Goal: Information Seeking & Learning: Learn about a topic

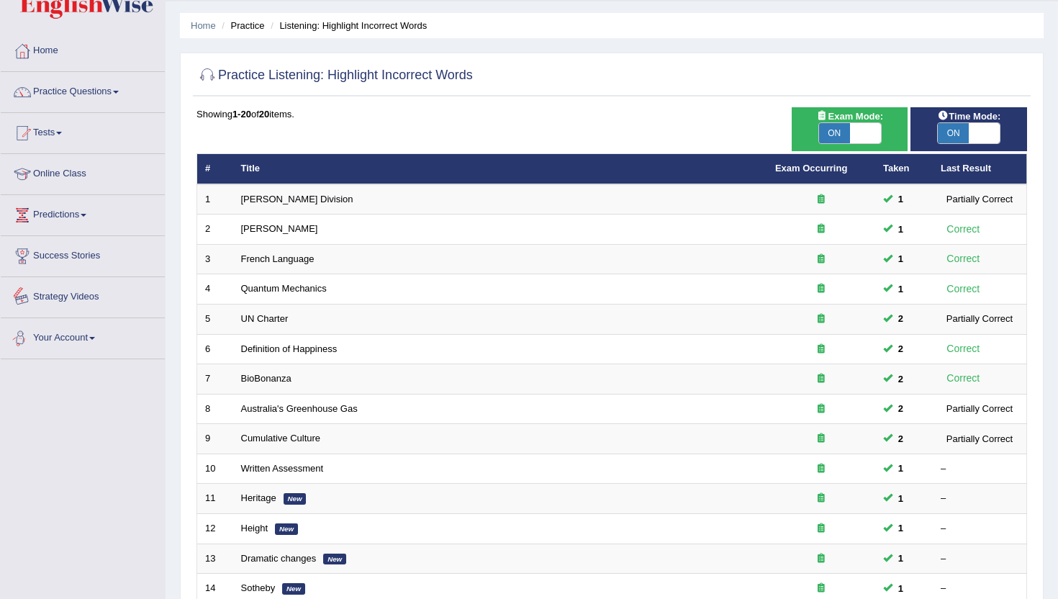
scroll to position [39, 0]
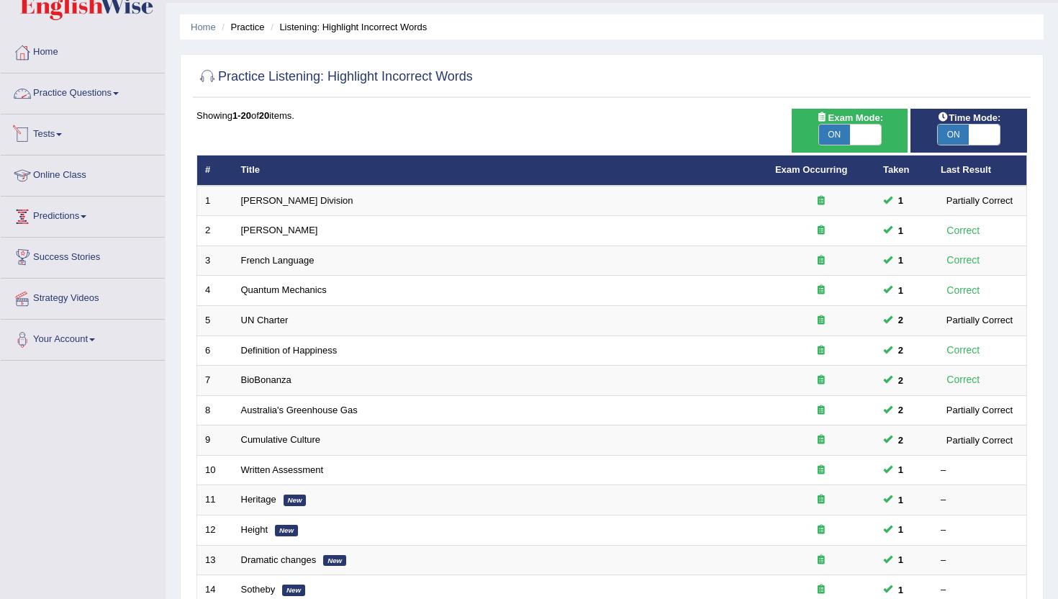
click at [80, 90] on link "Practice Questions" at bounding box center [83, 91] width 164 height 36
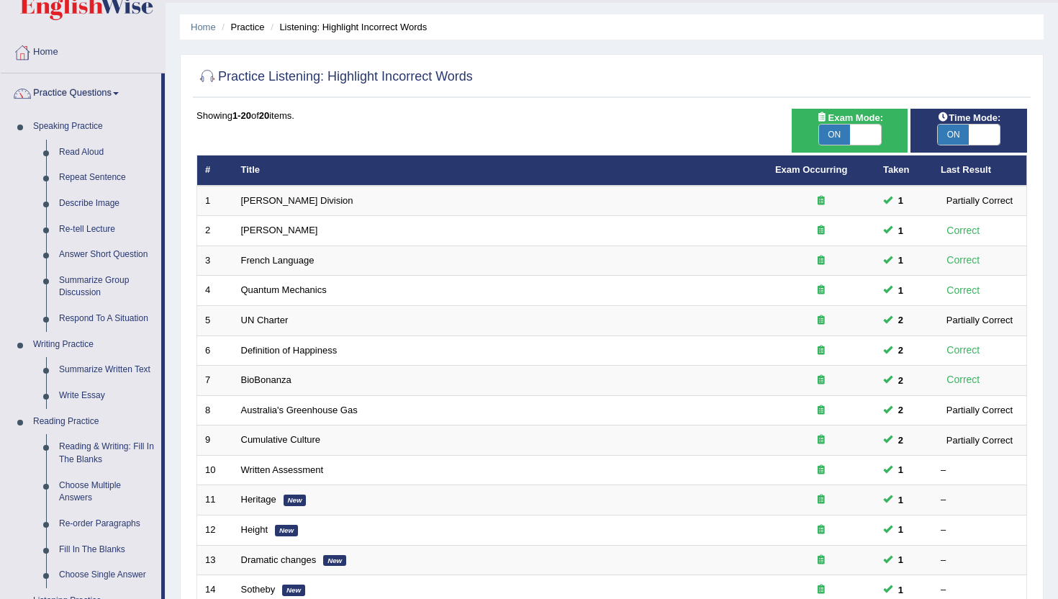
click at [184, 574] on div "Practice Listening: Highlight Incorrect Words Time Mode: ON OFF Exam Mode: ON O…" at bounding box center [612, 433] width 864 height 758
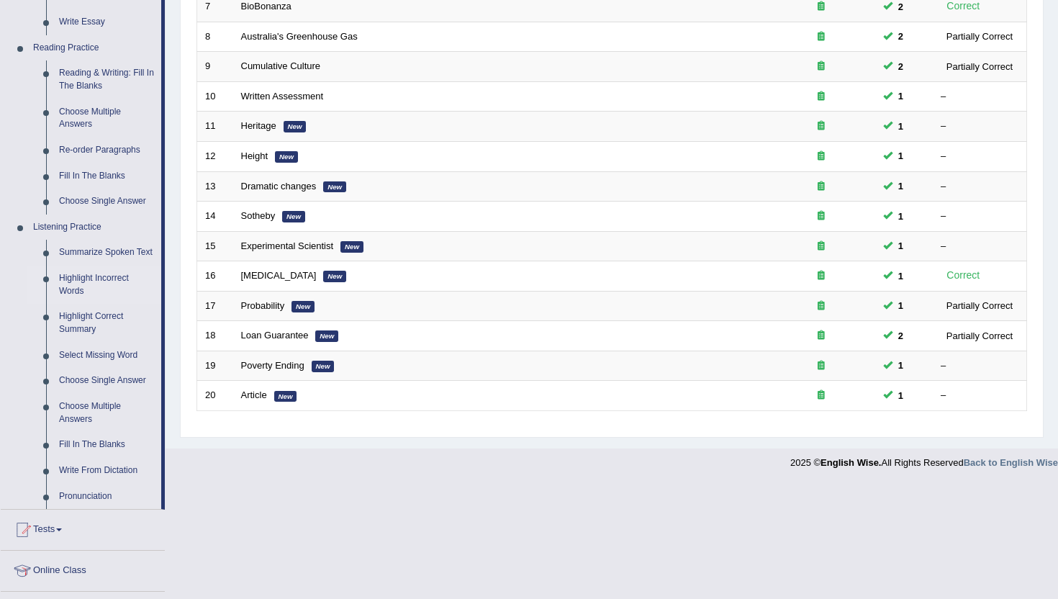
scroll to position [413, 0]
click at [86, 289] on link "Highlight Incorrect Words" at bounding box center [107, 284] width 109 height 38
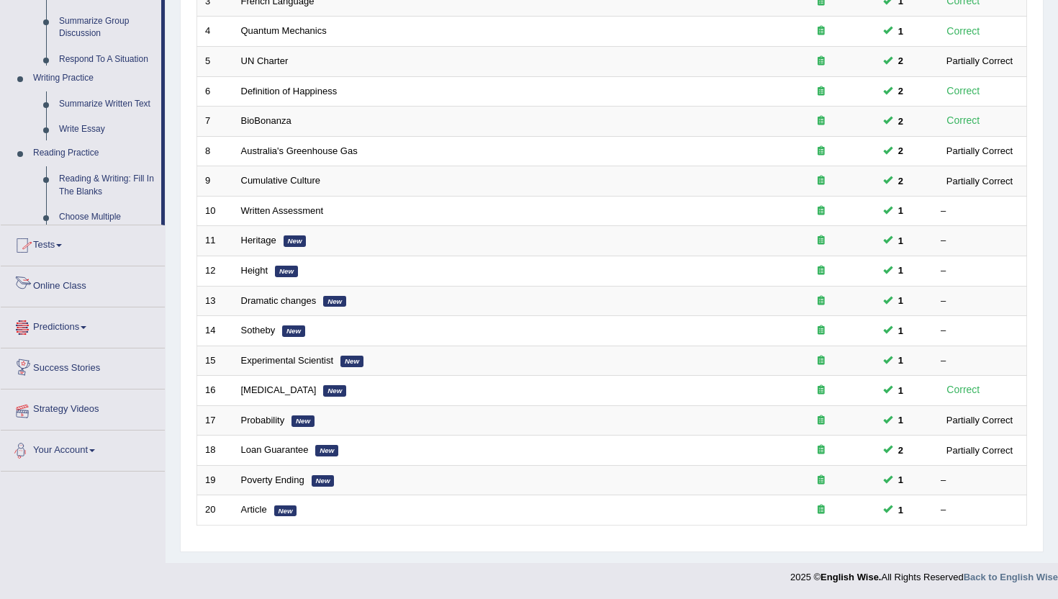
scroll to position [583, 0]
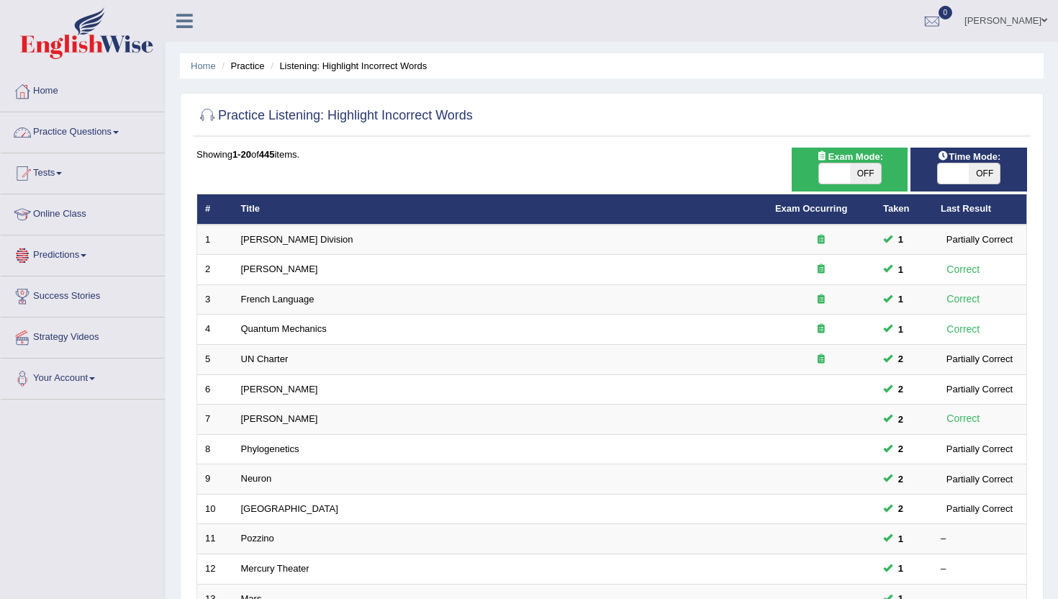
click at [845, 184] on div "Exam Mode: ON OFF" at bounding box center [850, 170] width 117 height 44
click at [837, 172] on span at bounding box center [834, 173] width 31 height 20
checkbox input "true"
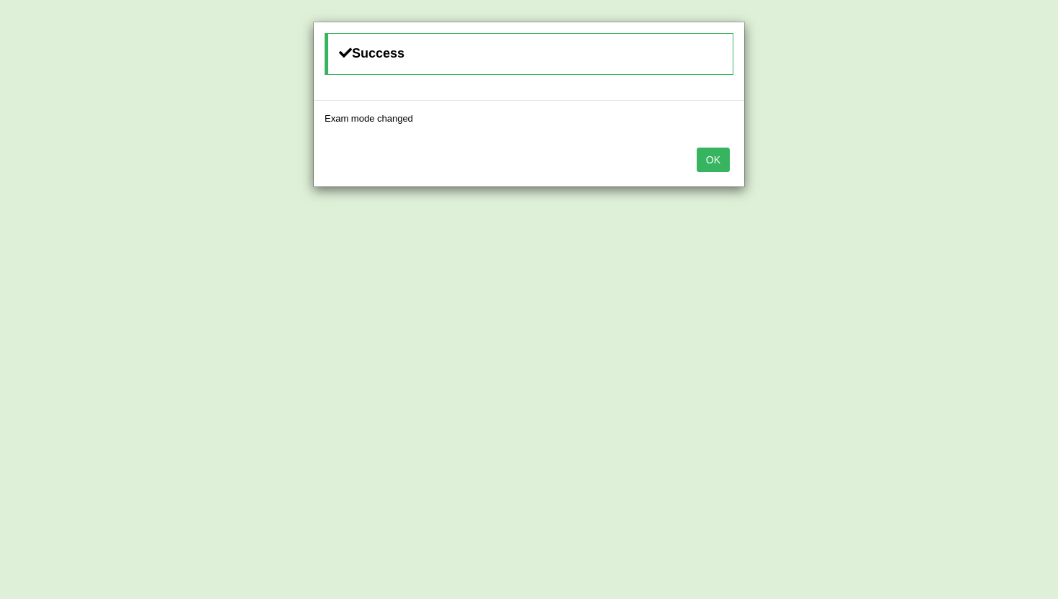
click at [714, 168] on button "OK" at bounding box center [713, 160] width 33 height 24
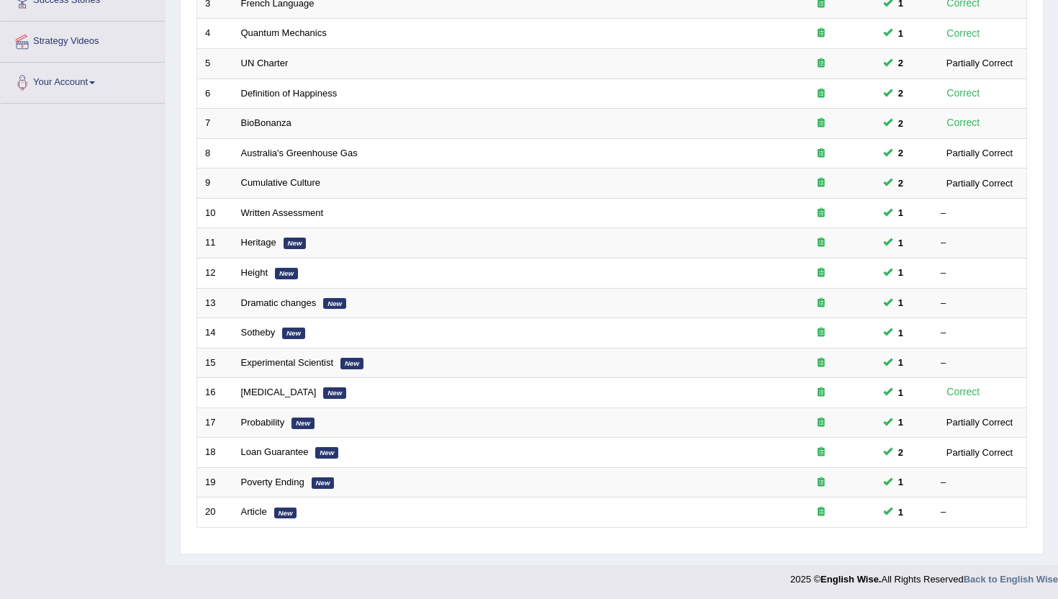
scroll to position [298, 0]
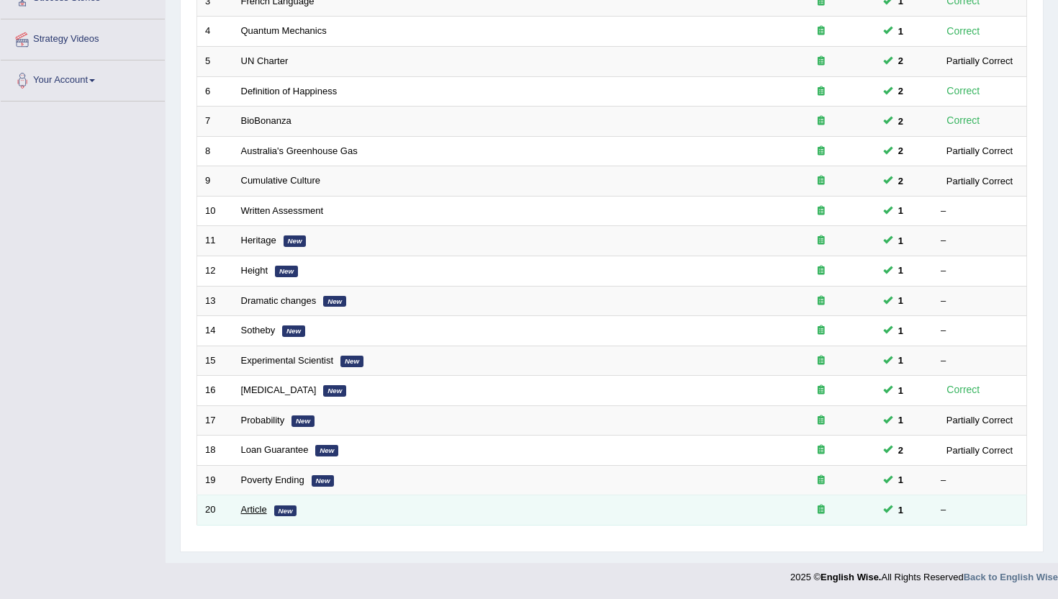
click at [255, 511] on link "Article" at bounding box center [254, 509] width 26 height 11
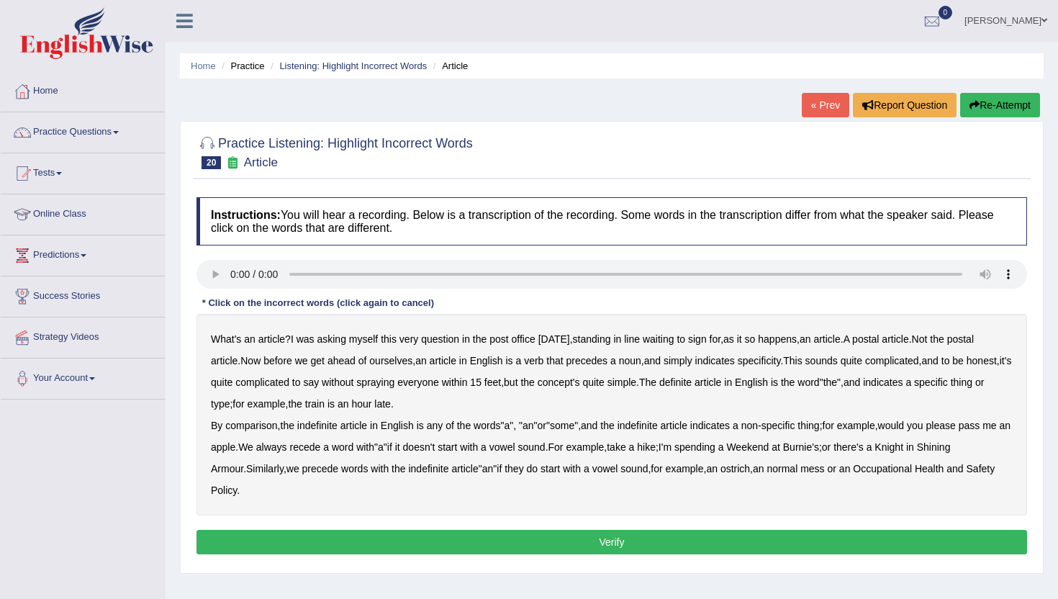
click at [544, 359] on b "verb" at bounding box center [533, 361] width 19 height 12
click at [241, 426] on b "comparison" at bounding box center [251, 426] width 52 height 12
click at [320, 447] on b "recede" at bounding box center [304, 447] width 31 height 12
click at [280, 533] on button "Verify" at bounding box center [612, 542] width 831 height 24
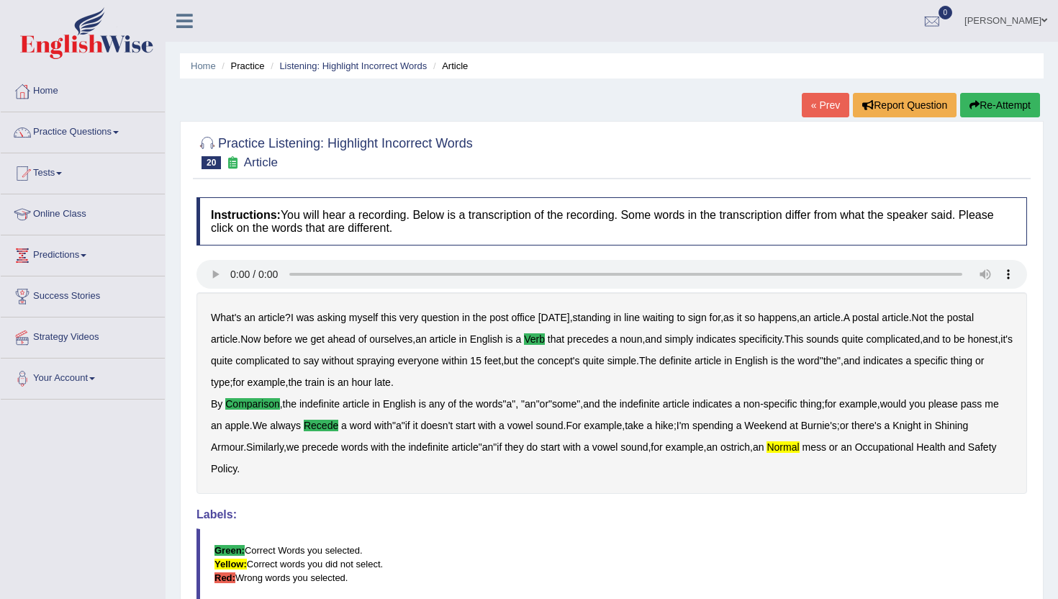
click at [816, 101] on link "« Prev" at bounding box center [826, 105] width 48 height 24
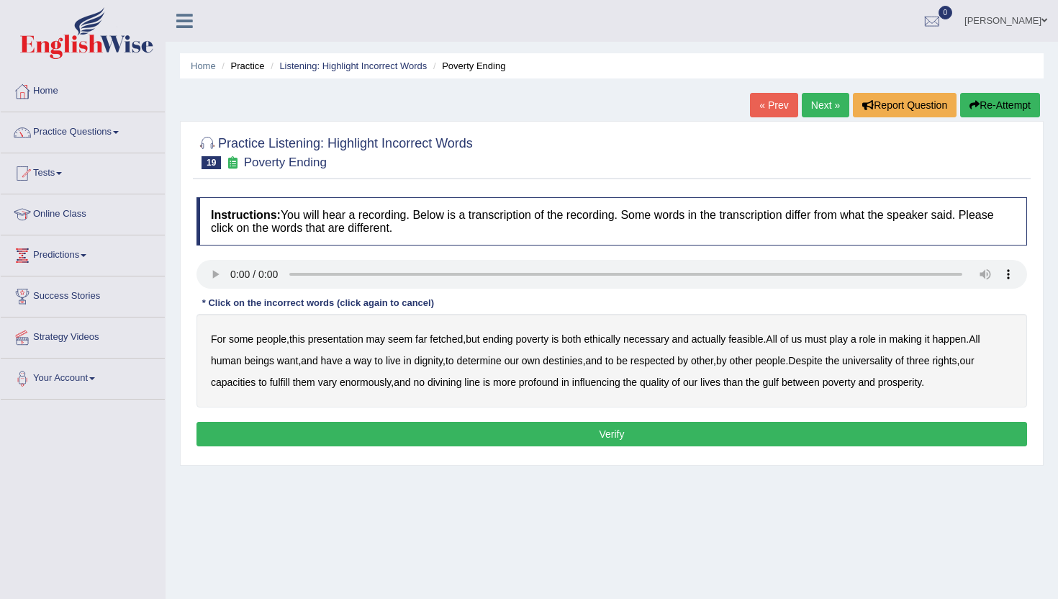
click at [339, 341] on b "presentation" at bounding box center [335, 339] width 55 height 12
click at [621, 336] on b "ethically" at bounding box center [602, 339] width 37 height 12
click at [396, 362] on b "live" at bounding box center [393, 361] width 15 height 12
click at [358, 366] on b "way" at bounding box center [363, 361] width 18 height 12
click at [930, 361] on b "three" at bounding box center [918, 361] width 23 height 12
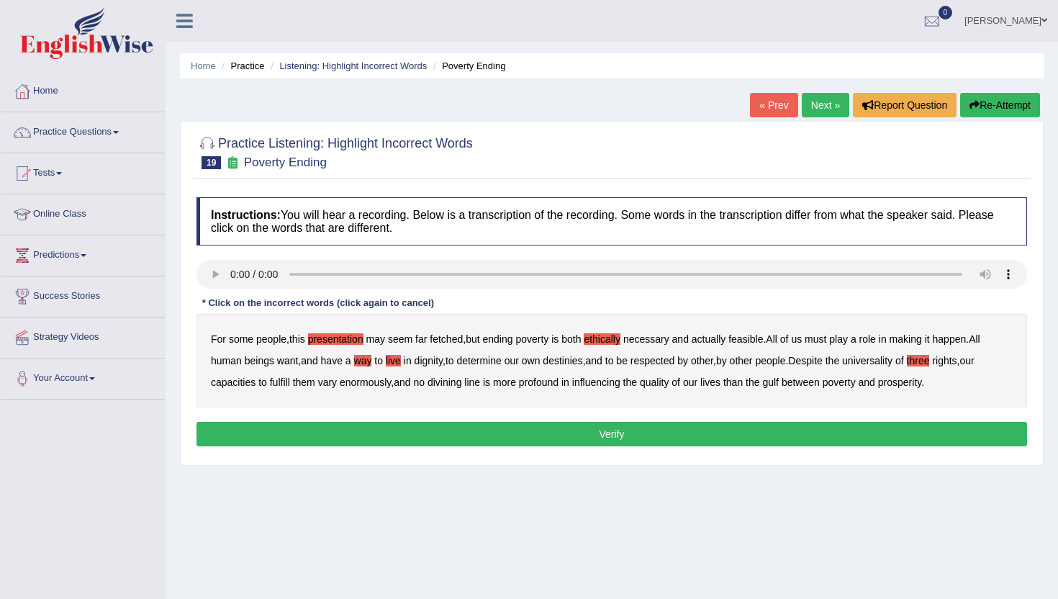
click at [407, 359] on div "For some people , this presentation may seem far fetched , but ending poverty i…" at bounding box center [612, 361] width 831 height 94
click at [397, 358] on b "live" at bounding box center [393, 361] width 15 height 12
click at [808, 418] on div "Instructions: You will hear a recording. Below is a transcription of the record…" at bounding box center [612, 324] width 838 height 268
click at [806, 436] on button "Verify" at bounding box center [612, 434] width 831 height 24
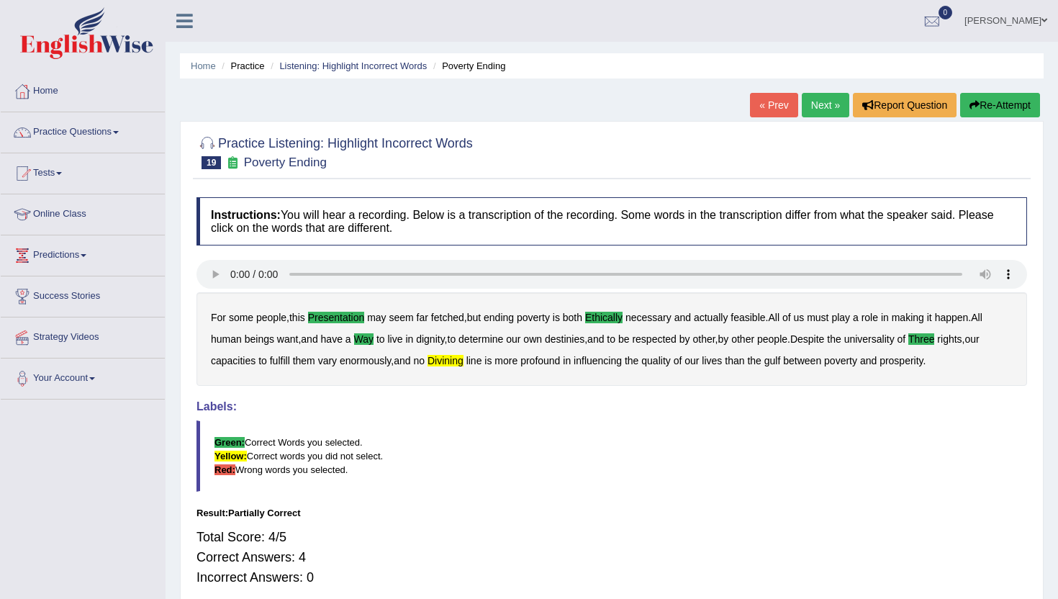
click at [781, 114] on link "« Prev" at bounding box center [774, 105] width 48 height 24
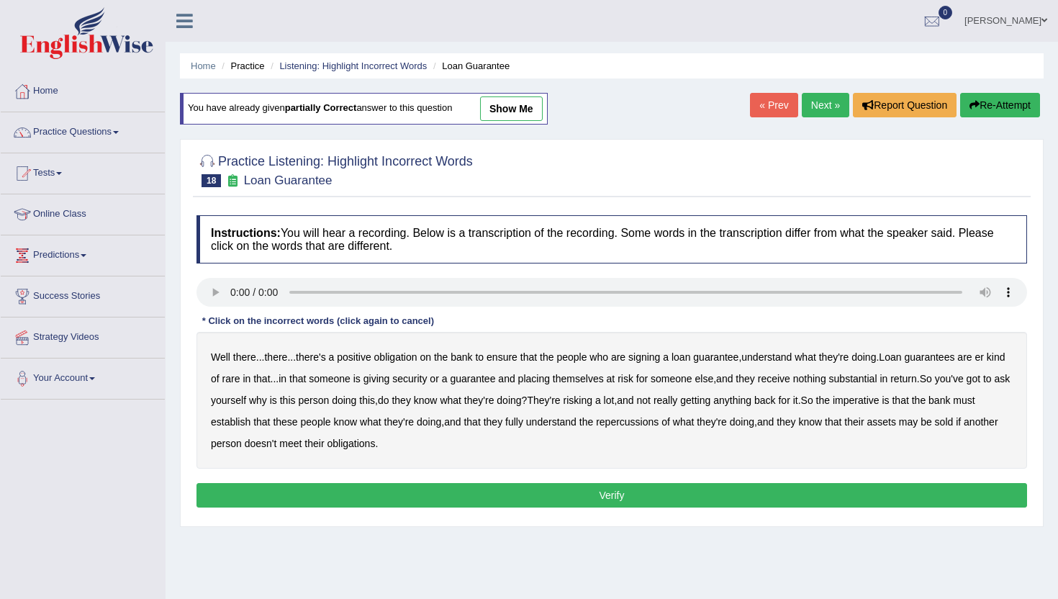
click at [791, 357] on b "understand" at bounding box center [767, 357] width 50 height 12
click at [390, 377] on b "giving" at bounding box center [377, 379] width 27 height 12
click at [878, 378] on b "substantial" at bounding box center [854, 379] width 48 height 12
click at [251, 421] on b "establish" at bounding box center [231, 422] width 40 height 12
click at [659, 424] on b "repercussions" at bounding box center [627, 422] width 63 height 12
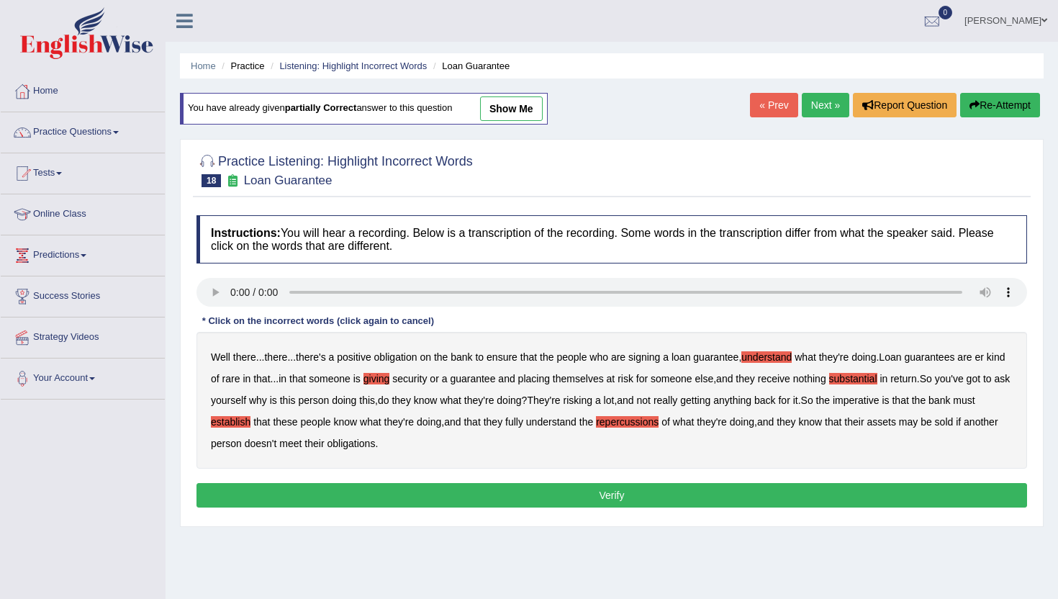
click at [896, 425] on b "assets" at bounding box center [881, 422] width 29 height 12
click at [400, 500] on button "Verify" at bounding box center [612, 495] width 831 height 24
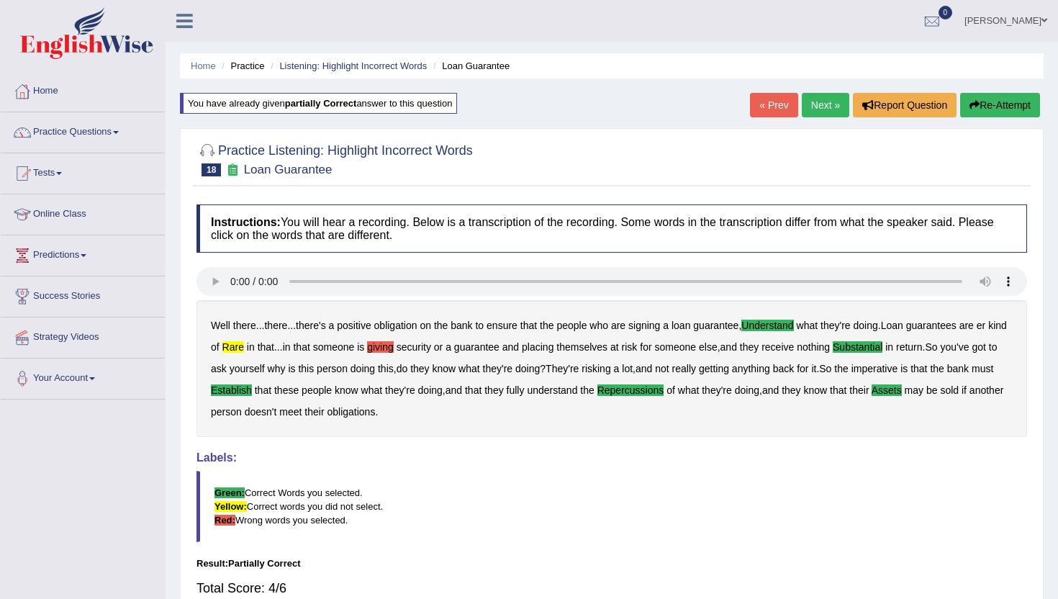
click at [783, 107] on link "« Prev" at bounding box center [774, 105] width 48 height 24
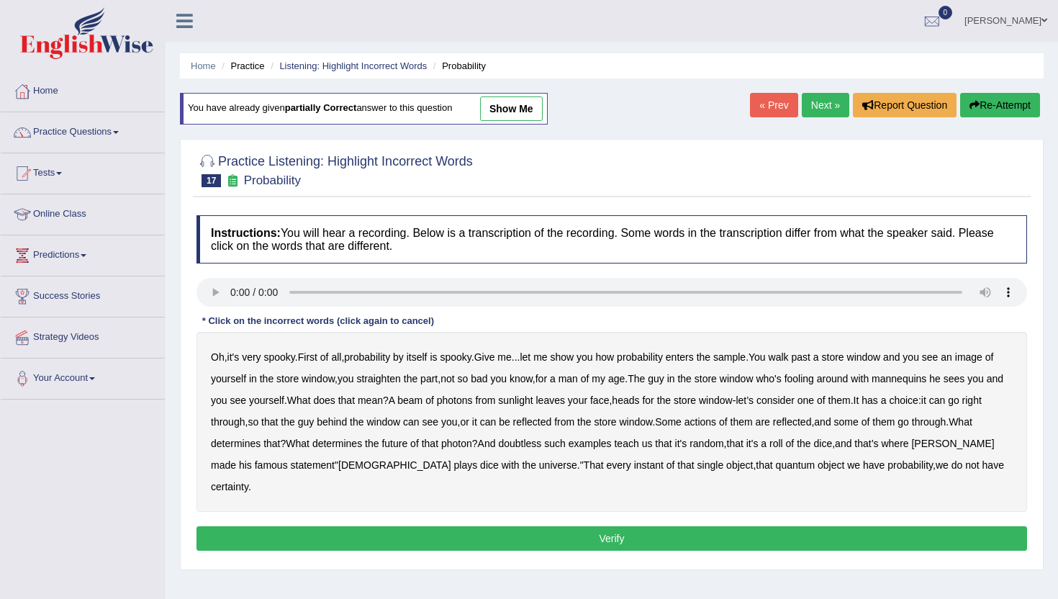
click at [746, 362] on b "sample" at bounding box center [730, 357] width 32 height 12
click at [423, 400] on b "beam" at bounding box center [409, 401] width 25 height 12
click at [948, 406] on b "go" at bounding box center [954, 401] width 12 height 12
click at [716, 422] on b "actions" at bounding box center [701, 422] width 32 height 12
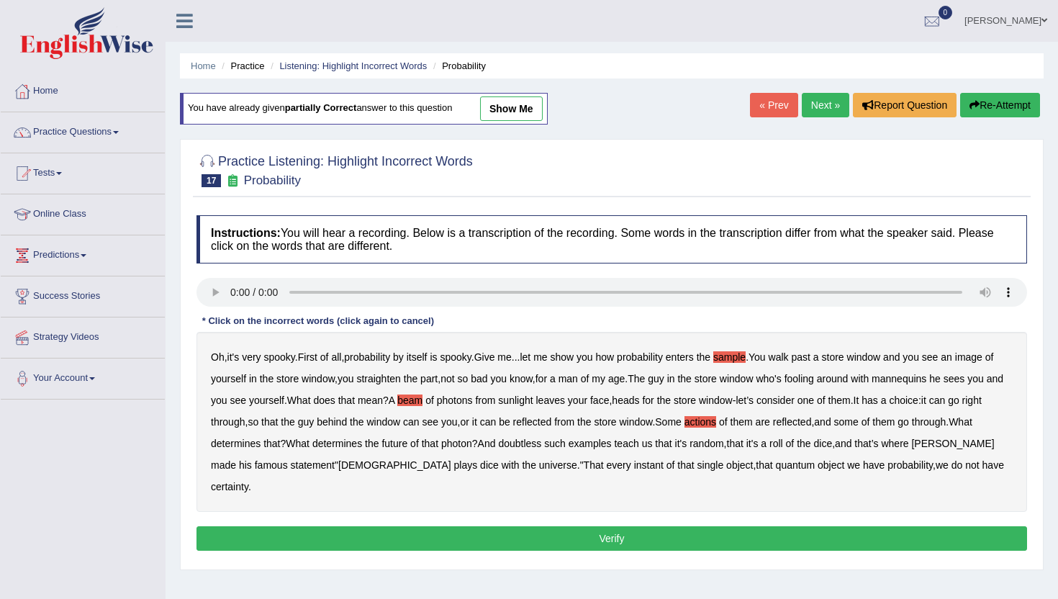
click at [541, 444] on b "doubtless" at bounding box center [519, 444] width 43 height 12
click at [783, 443] on b "roll" at bounding box center [777, 444] width 14 height 12
click at [819, 526] on button "Verify" at bounding box center [612, 538] width 831 height 24
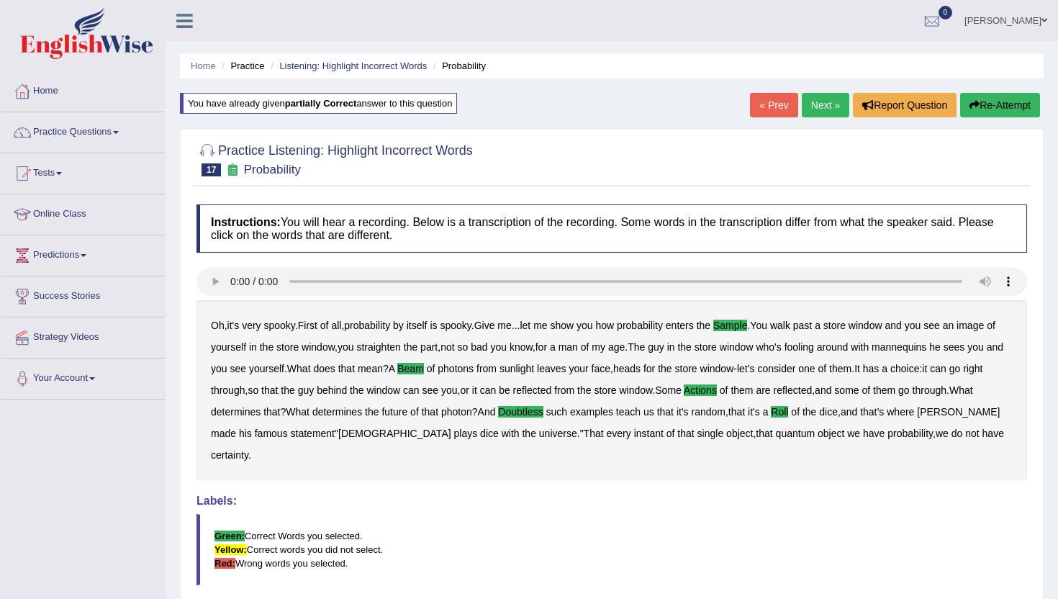
click at [783, 111] on link "« Prev" at bounding box center [774, 105] width 48 height 24
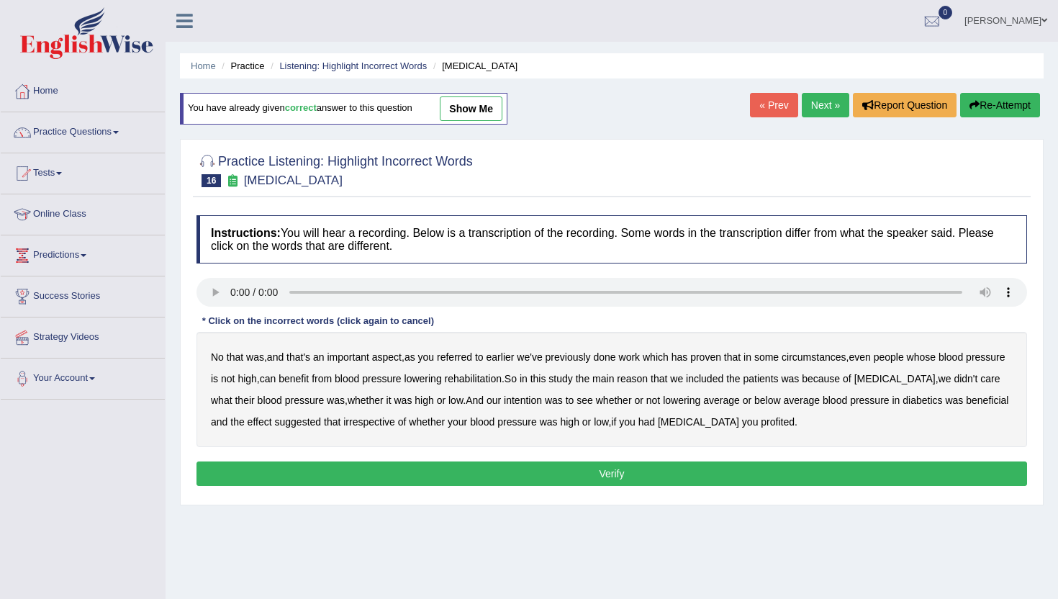
click at [467, 354] on b "referred" at bounding box center [454, 357] width 35 height 12
click at [842, 353] on b "circumstances" at bounding box center [814, 357] width 64 height 12
click at [502, 381] on b "rehabilitation" at bounding box center [473, 379] width 57 height 12
click at [542, 403] on b "intention" at bounding box center [523, 401] width 38 height 12
click at [272, 421] on b "effect" at bounding box center [260, 422] width 24 height 12
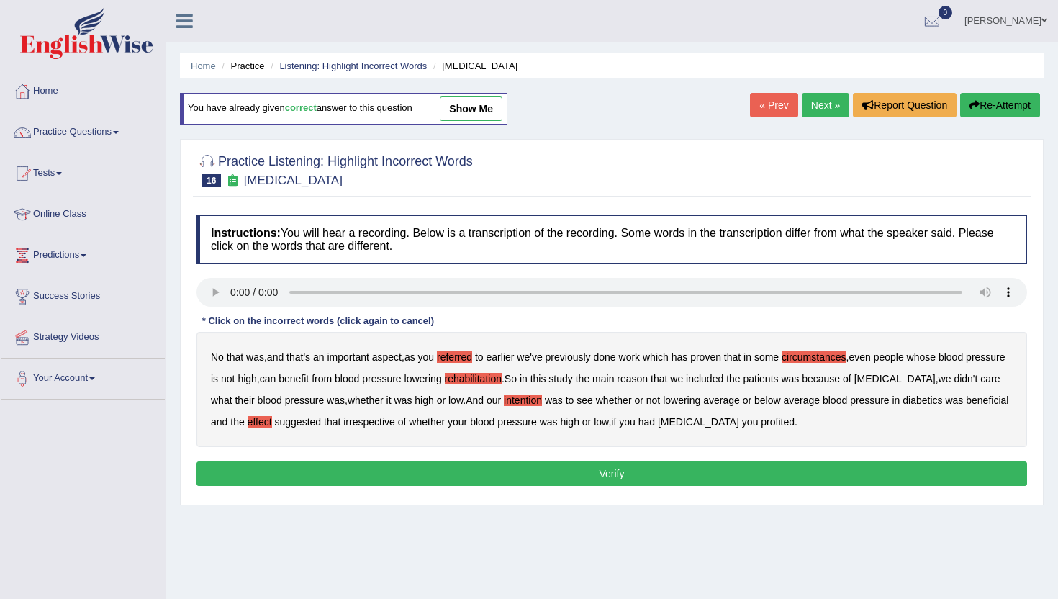
click at [395, 422] on b "irrespective" at bounding box center [369, 422] width 52 height 12
click at [791, 425] on b "profited" at bounding box center [778, 422] width 34 height 12
click at [740, 477] on button "Verify" at bounding box center [612, 474] width 831 height 24
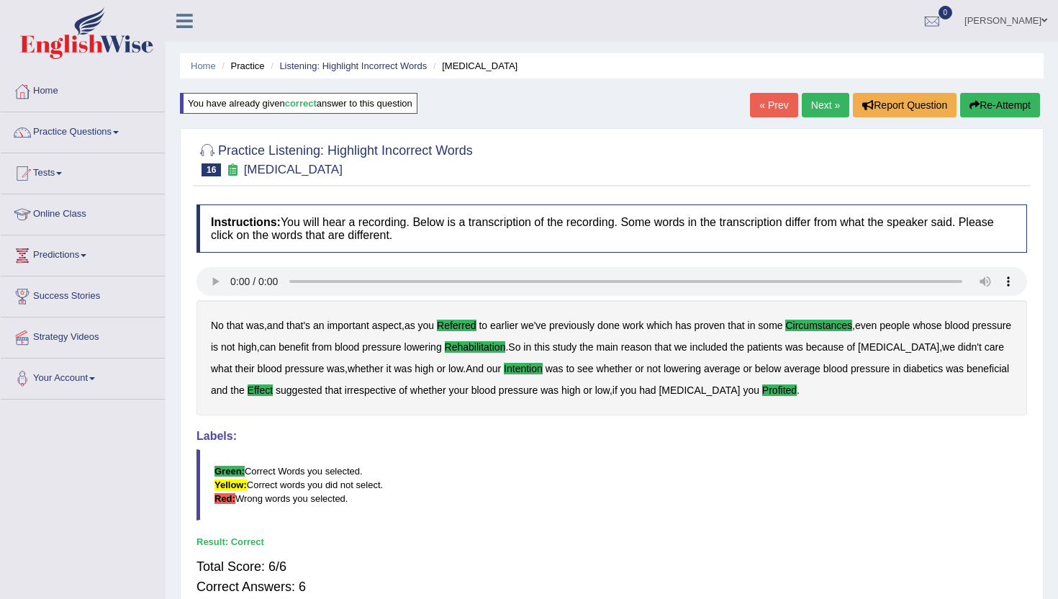
click at [776, 100] on link "« Prev" at bounding box center [774, 105] width 48 height 24
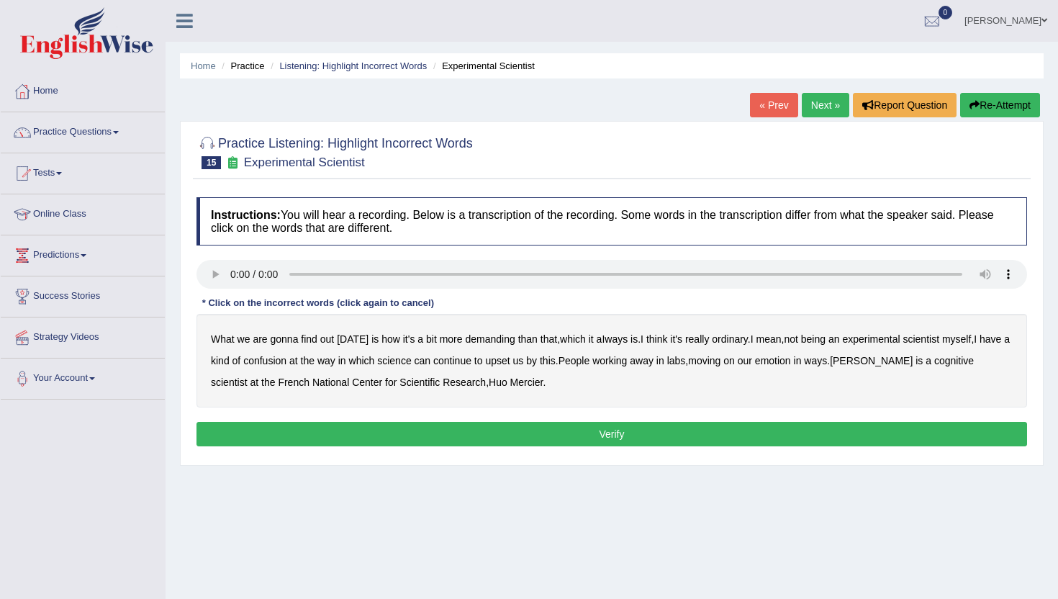
click at [498, 342] on b "demanding" at bounding box center [490, 339] width 50 height 12
click at [748, 341] on b "ordinary" at bounding box center [730, 339] width 36 height 12
click at [287, 363] on b "confusion" at bounding box center [264, 361] width 43 height 12
click at [510, 355] on b "upset" at bounding box center [497, 361] width 24 height 12
click at [791, 361] on b "emotion" at bounding box center [773, 361] width 36 height 12
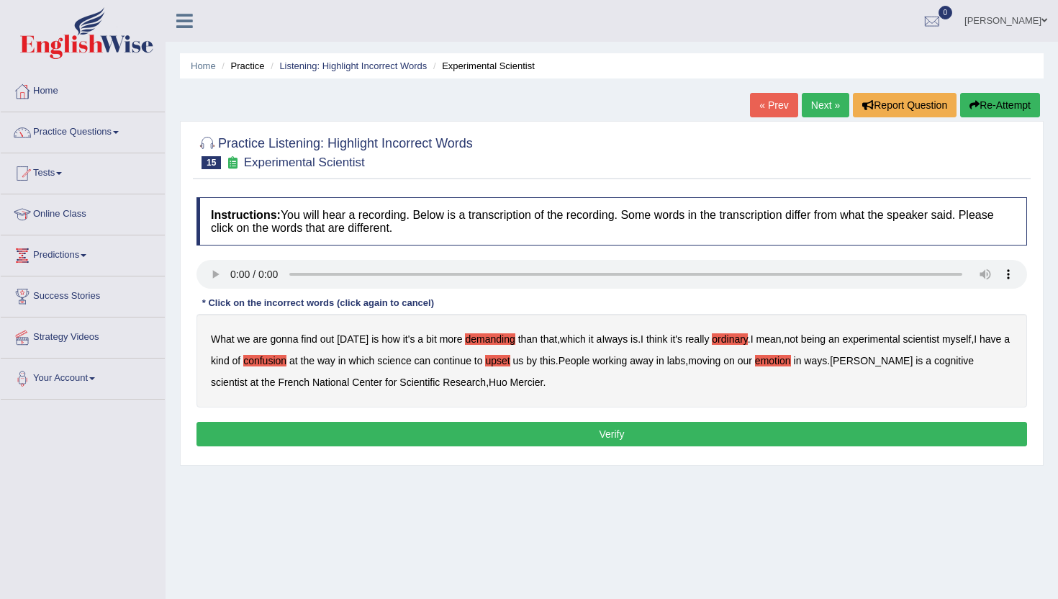
click at [503, 433] on button "Verify" at bounding box center [612, 434] width 831 height 24
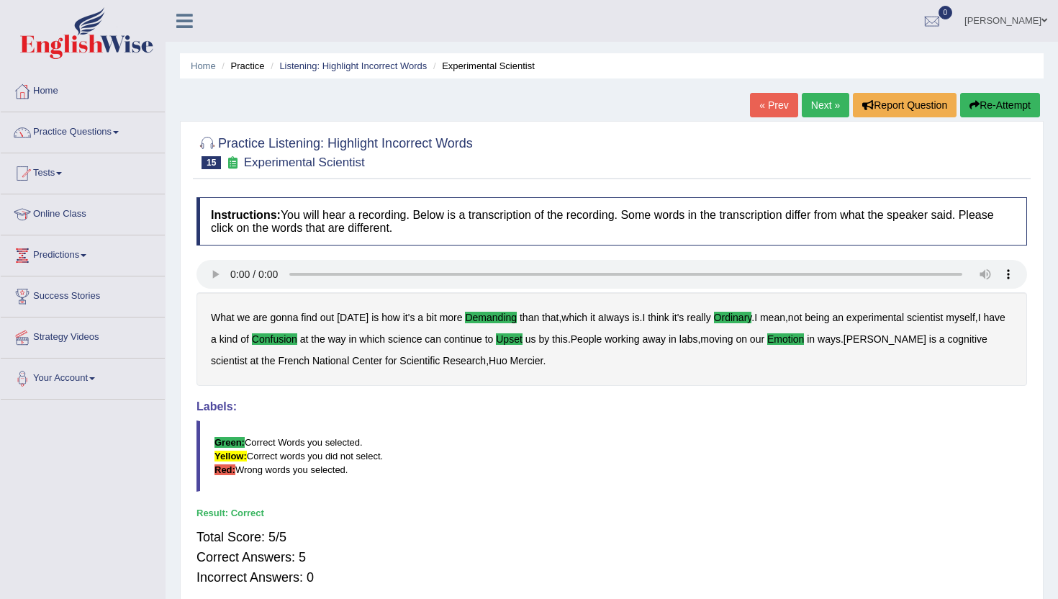
click at [776, 106] on link "« Prev" at bounding box center [774, 105] width 48 height 24
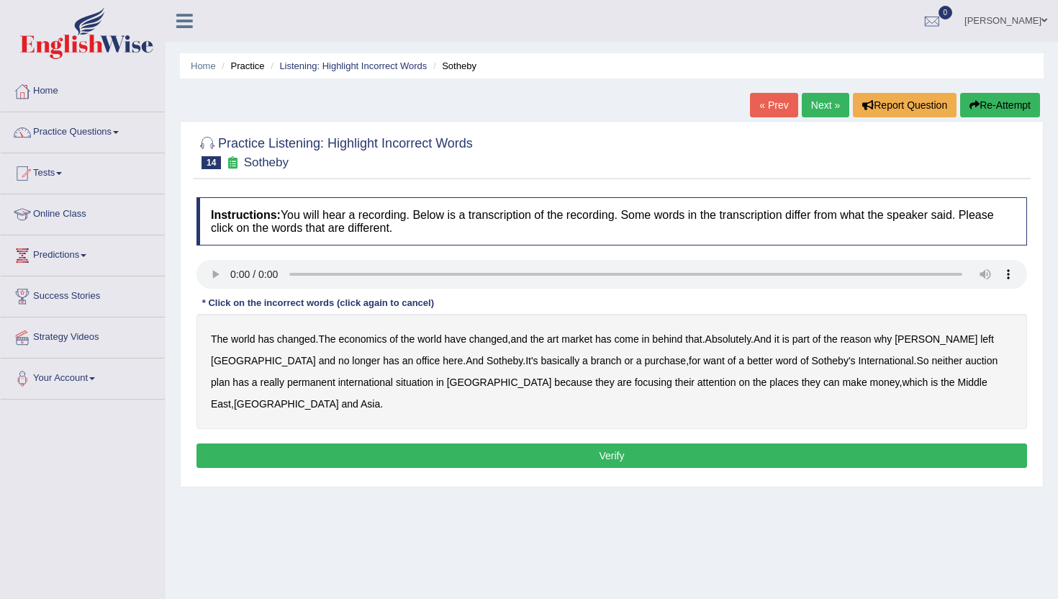
click at [487, 362] on b "Sotheby" at bounding box center [505, 361] width 36 height 12
click at [645, 361] on b "purchase" at bounding box center [666, 361] width 42 height 12
click at [230, 377] on b "plan" at bounding box center [220, 383] width 19 height 12
click at [396, 382] on b "situation" at bounding box center [414, 383] width 37 height 12
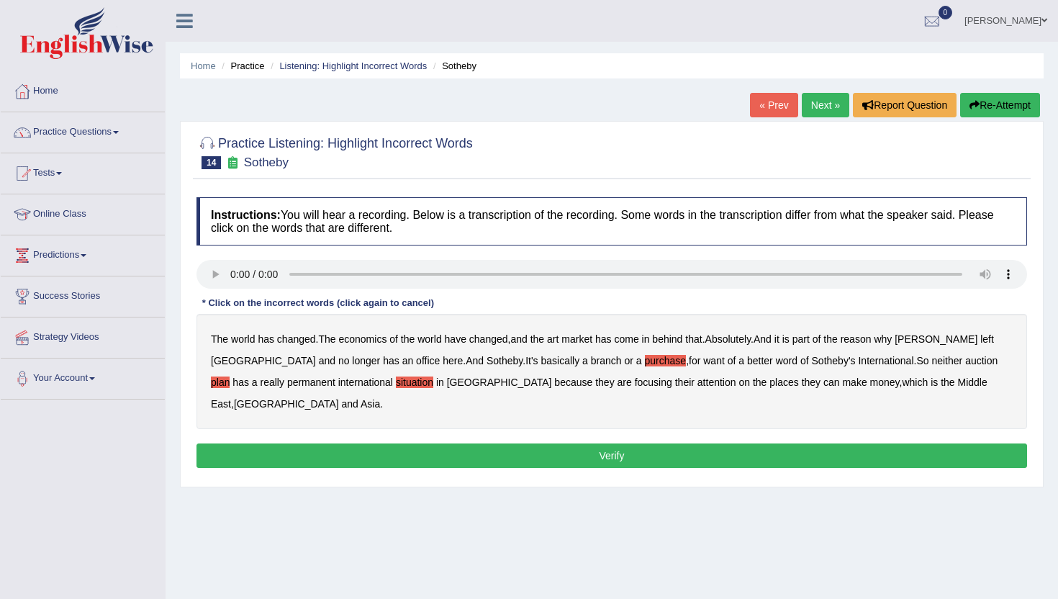
click at [772, 444] on button "Verify" at bounding box center [612, 456] width 831 height 24
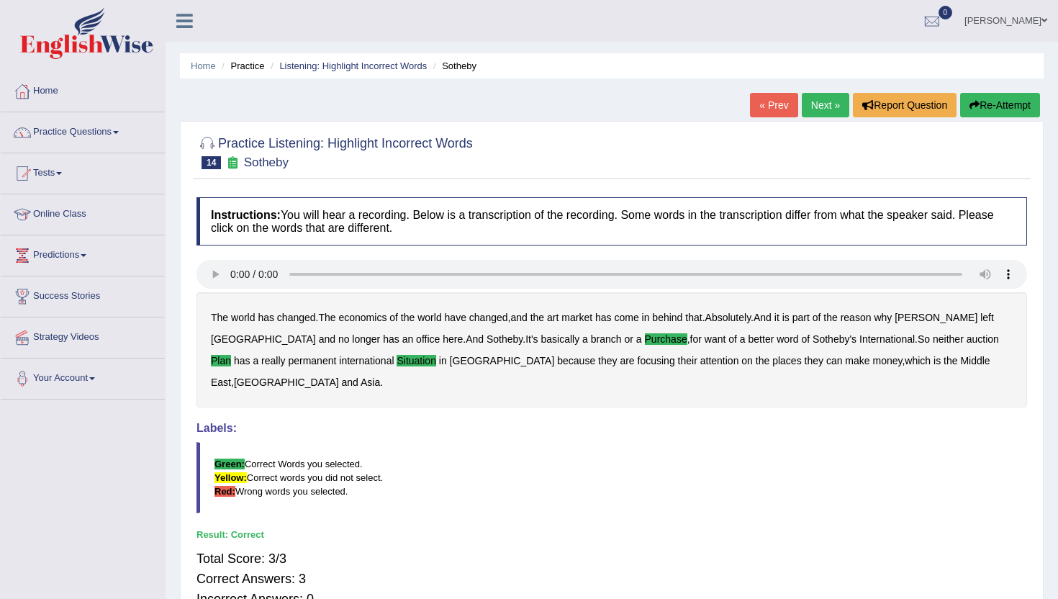
click at [774, 93] on link "« Prev" at bounding box center [774, 105] width 48 height 24
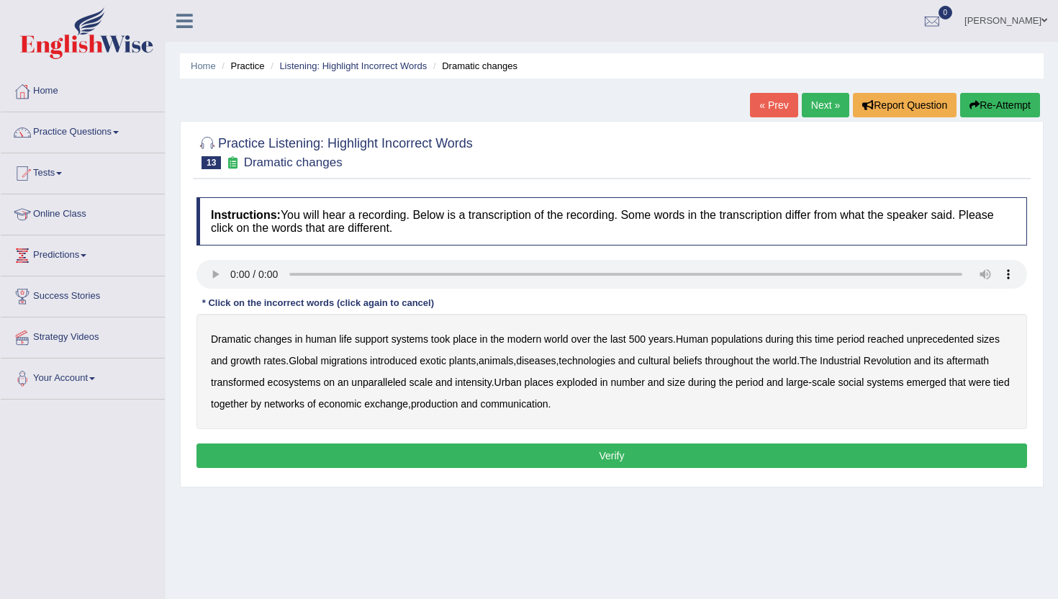
click at [763, 338] on b "populations" at bounding box center [737, 339] width 52 height 12
click at [544, 361] on b "diseases" at bounding box center [536, 361] width 40 height 12
click at [299, 385] on b "ecosystems" at bounding box center [294, 383] width 53 height 12
click at [545, 385] on b "places" at bounding box center [539, 383] width 29 height 12
click at [453, 403] on b "production" at bounding box center [434, 404] width 47 height 12
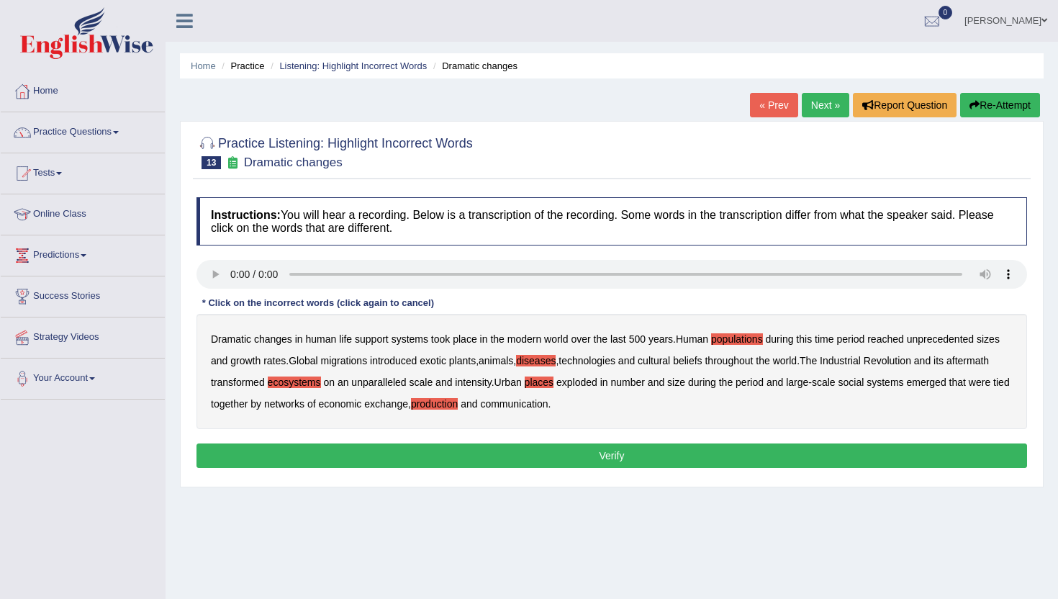
click at [456, 446] on button "Verify" at bounding box center [612, 456] width 831 height 24
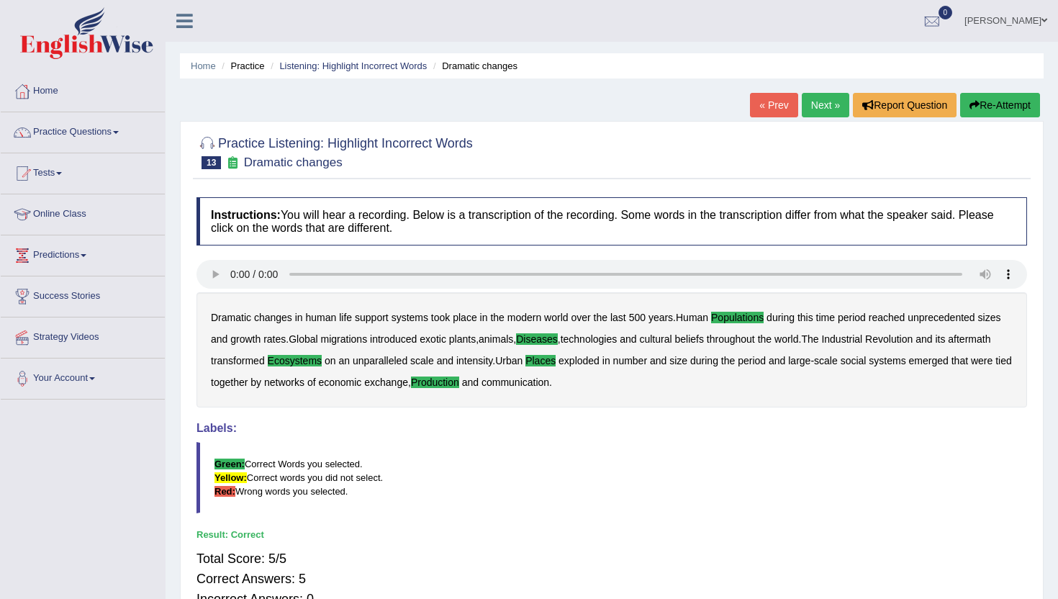
click at [779, 109] on link "« Prev" at bounding box center [774, 105] width 48 height 24
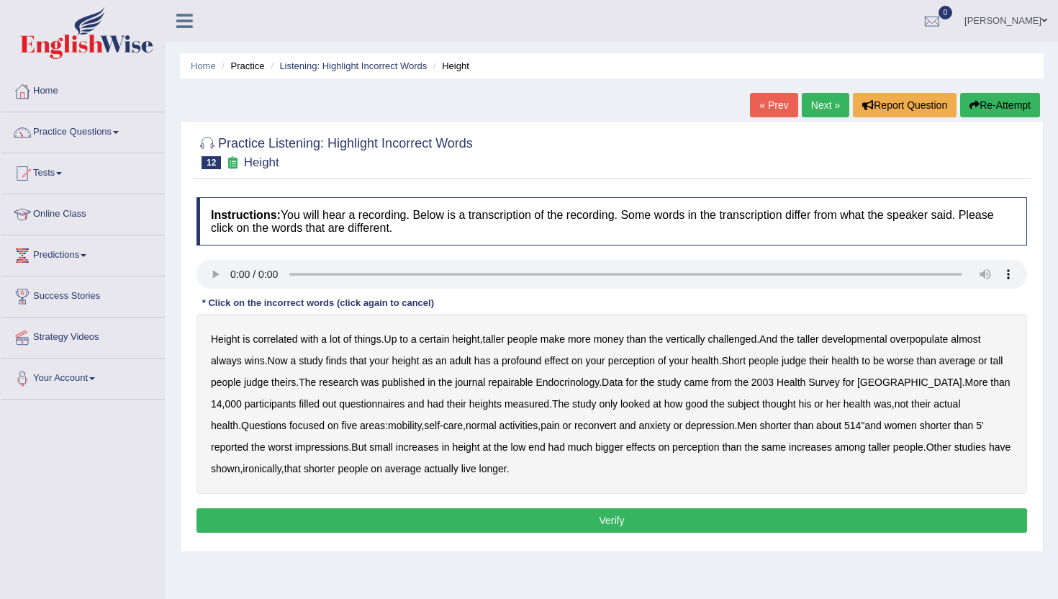
click at [883, 337] on b "developmental" at bounding box center [855, 339] width 66 height 12
click at [939, 338] on b "overpopulate" at bounding box center [919, 339] width 58 height 12
click at [533, 380] on b "repairable" at bounding box center [510, 383] width 45 height 12
click at [585, 426] on b "reconvert" at bounding box center [596, 426] width 42 height 12
click at [561, 521] on button "Verify" at bounding box center [612, 520] width 831 height 24
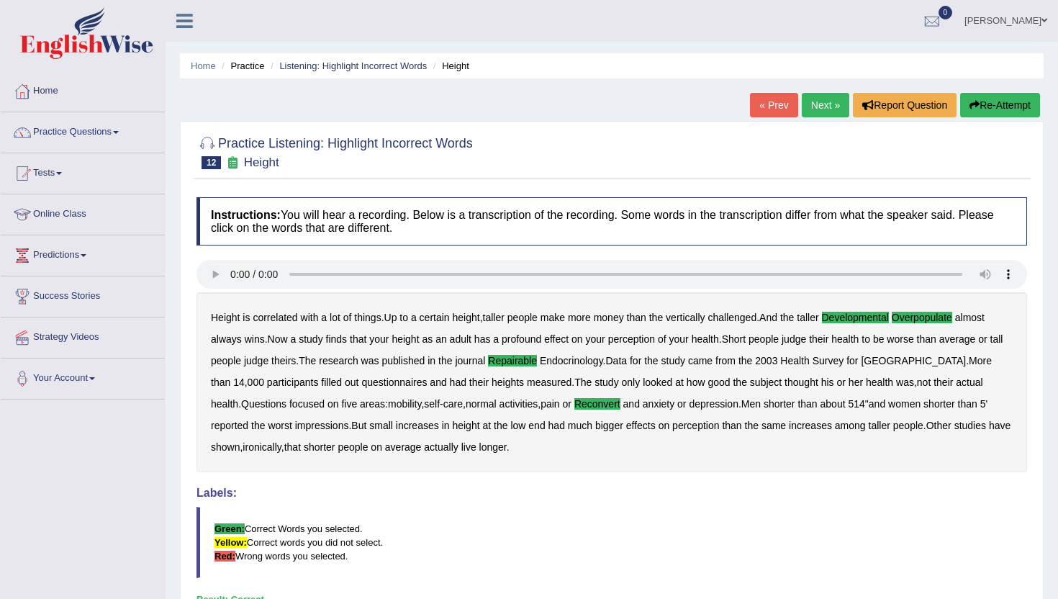
click at [770, 107] on link "« Prev" at bounding box center [774, 105] width 48 height 24
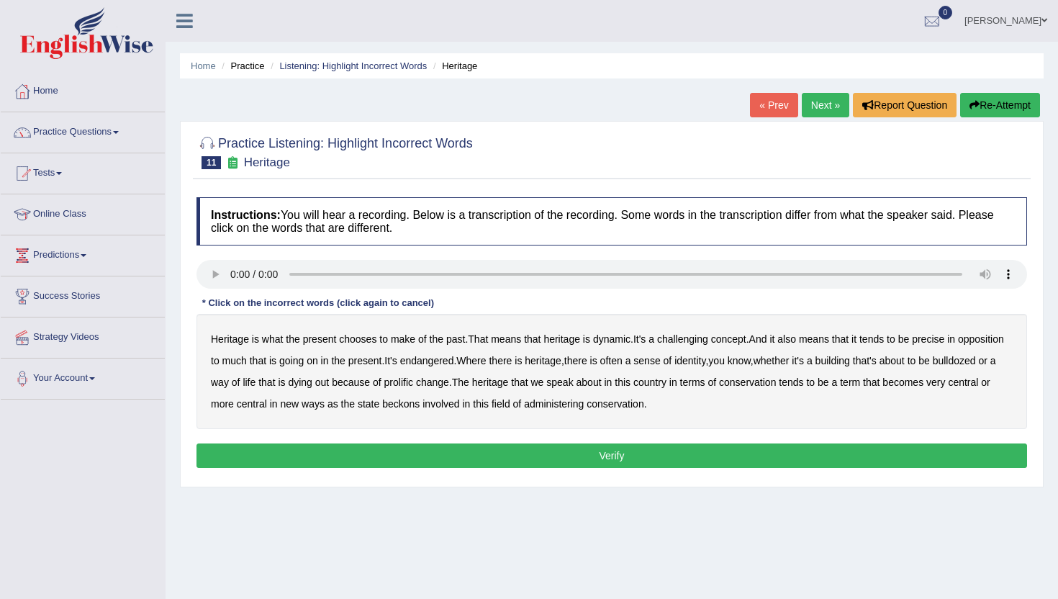
click at [709, 340] on b "challenging" at bounding box center [682, 339] width 51 height 12
click at [945, 339] on b "precise" at bounding box center [928, 339] width 32 height 12
click at [486, 364] on b "Where" at bounding box center [472, 361] width 30 height 12
click at [413, 381] on b "prolific" at bounding box center [399, 383] width 29 height 12
click at [420, 403] on b "beckons" at bounding box center [400, 404] width 37 height 12
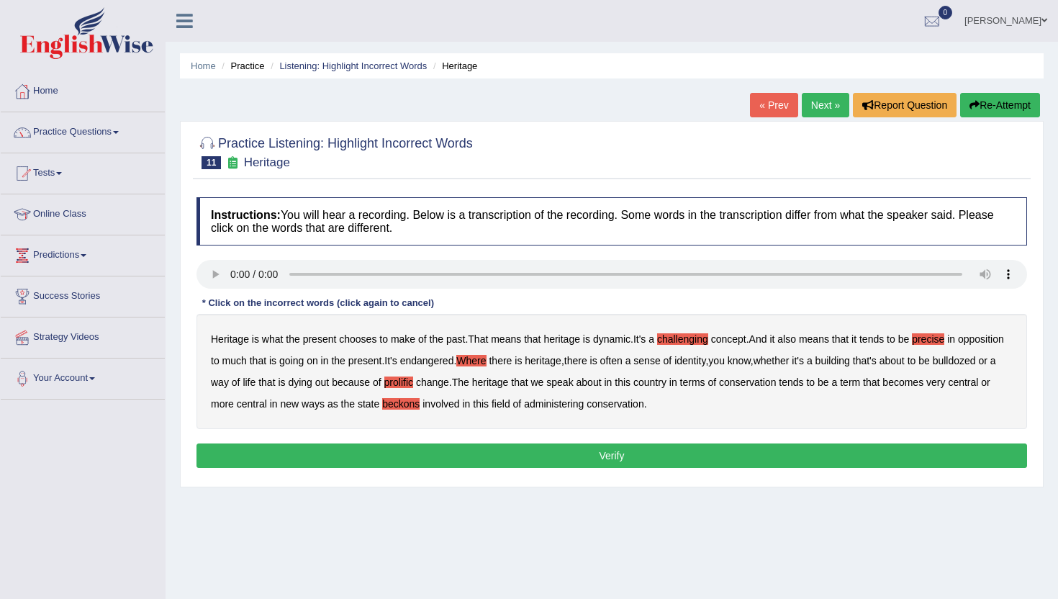
click at [752, 450] on button "Verify" at bounding box center [612, 456] width 831 height 24
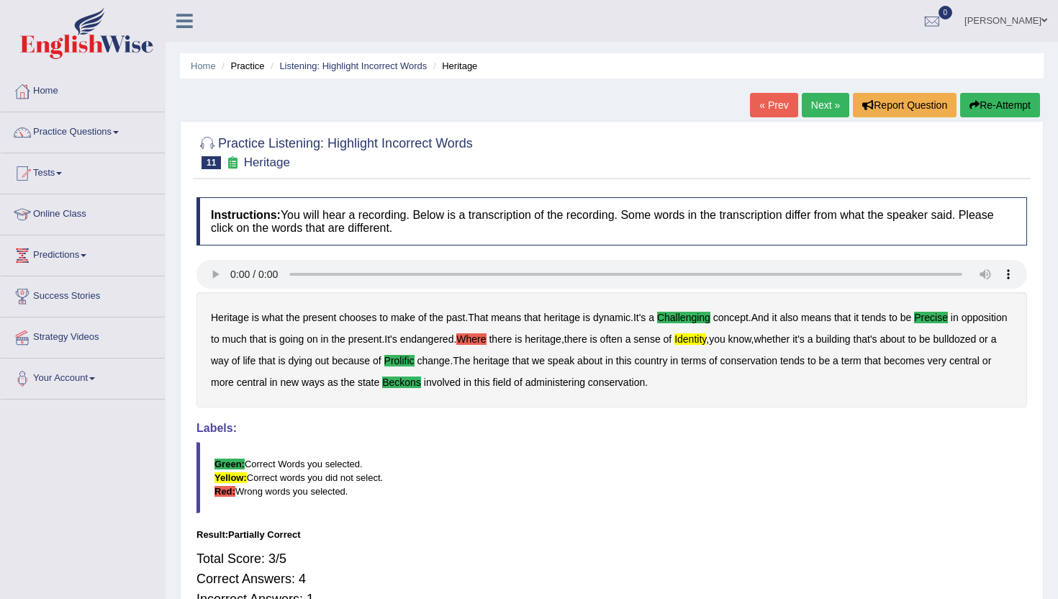
click at [766, 102] on link "« Prev" at bounding box center [774, 105] width 48 height 24
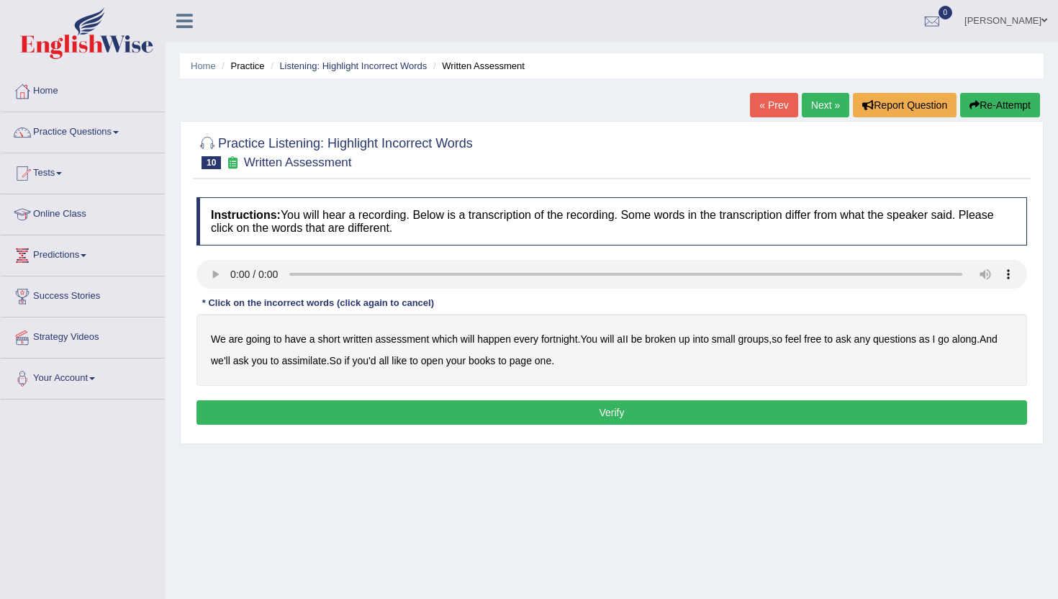
click at [667, 340] on b "broken" at bounding box center [660, 339] width 31 height 12
click at [308, 360] on b "assimilate" at bounding box center [304, 361] width 45 height 12
click at [541, 413] on button "Verify" at bounding box center [612, 412] width 831 height 24
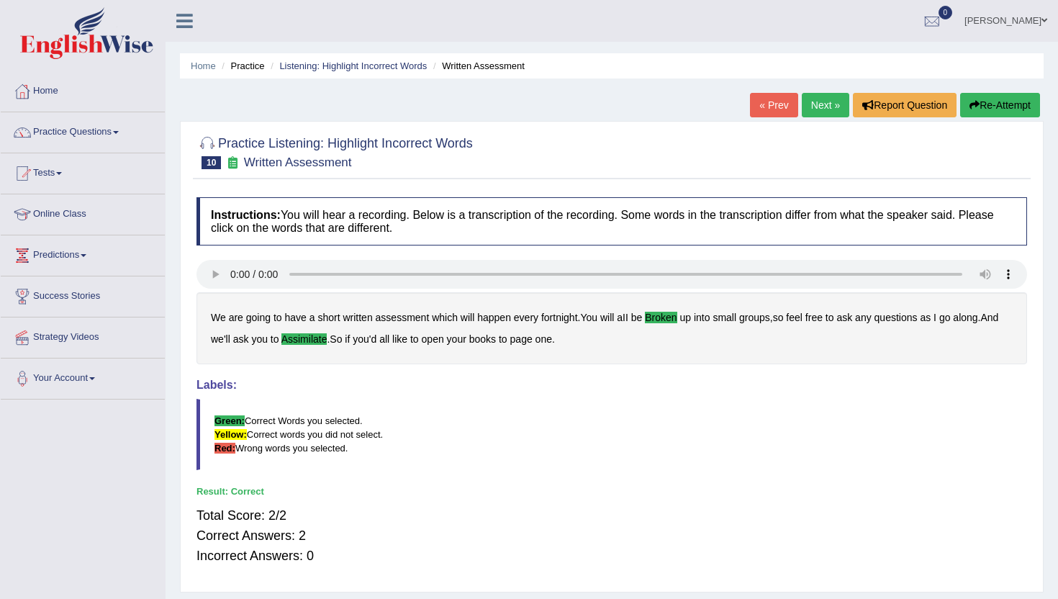
click at [802, 108] on link "Next »" at bounding box center [826, 105] width 48 height 24
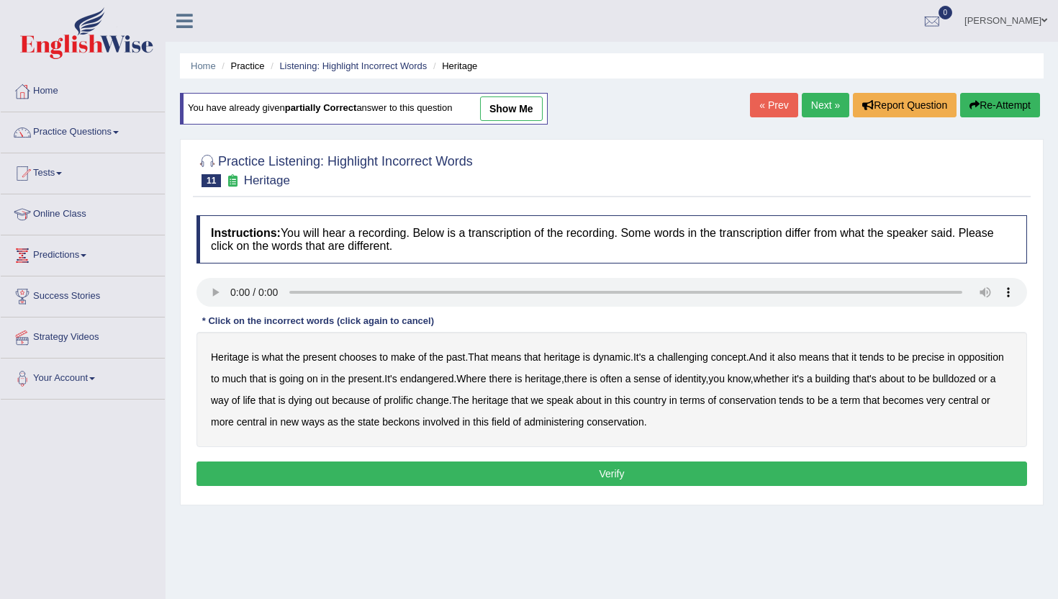
click at [688, 359] on b "challenging" at bounding box center [682, 357] width 51 height 12
click at [945, 356] on b "precise" at bounding box center [928, 357] width 32 height 12
click at [706, 382] on b "identity" at bounding box center [690, 379] width 31 height 12
click at [413, 404] on b "prolific" at bounding box center [399, 401] width 29 height 12
click at [420, 425] on b "beckons" at bounding box center [400, 422] width 37 height 12
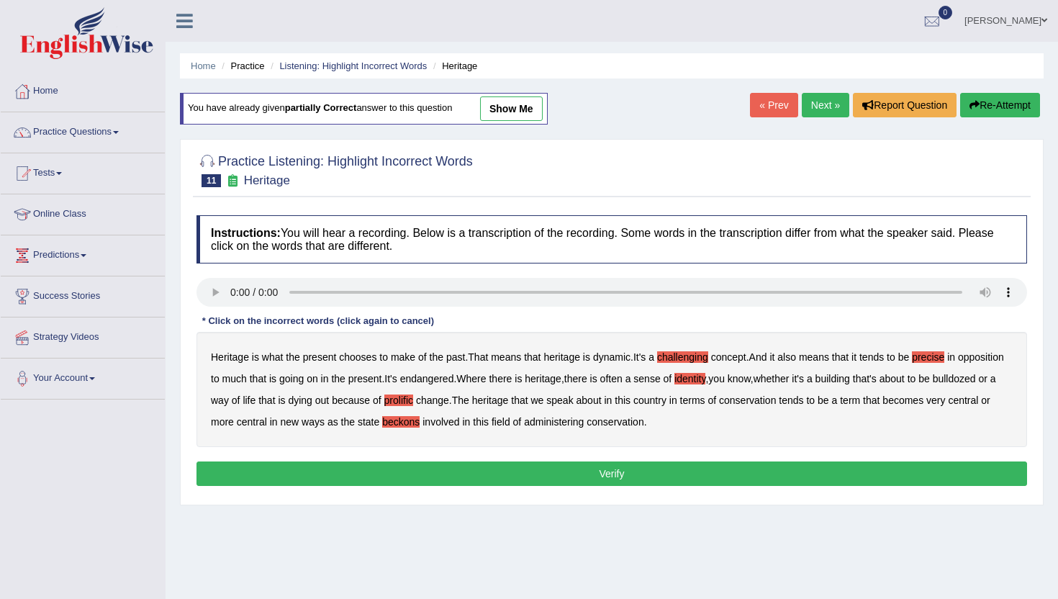
click at [686, 480] on button "Verify" at bounding box center [612, 474] width 831 height 24
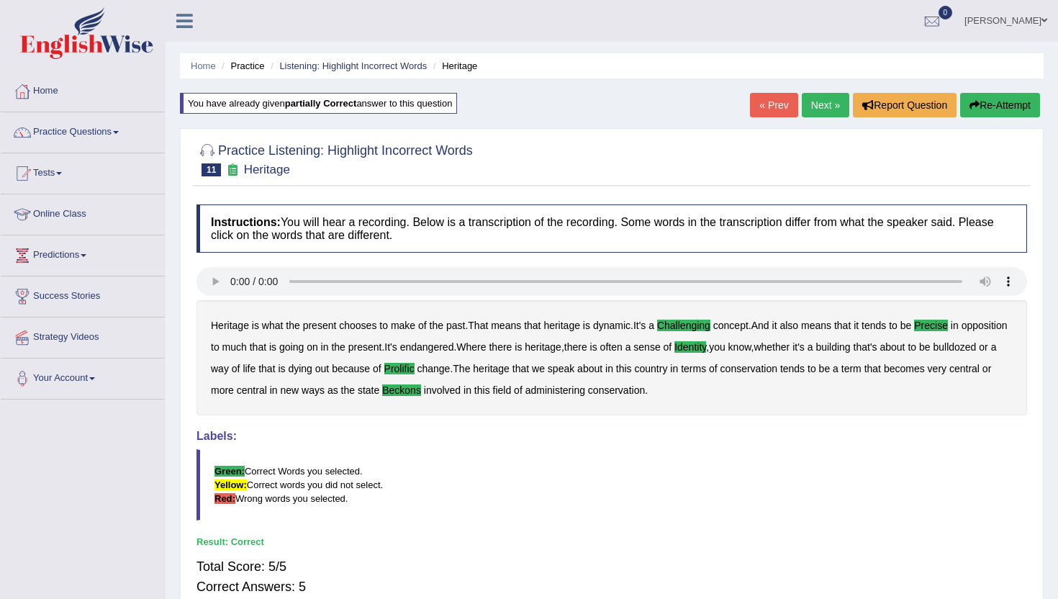
click at [768, 107] on link "« Prev" at bounding box center [774, 105] width 48 height 24
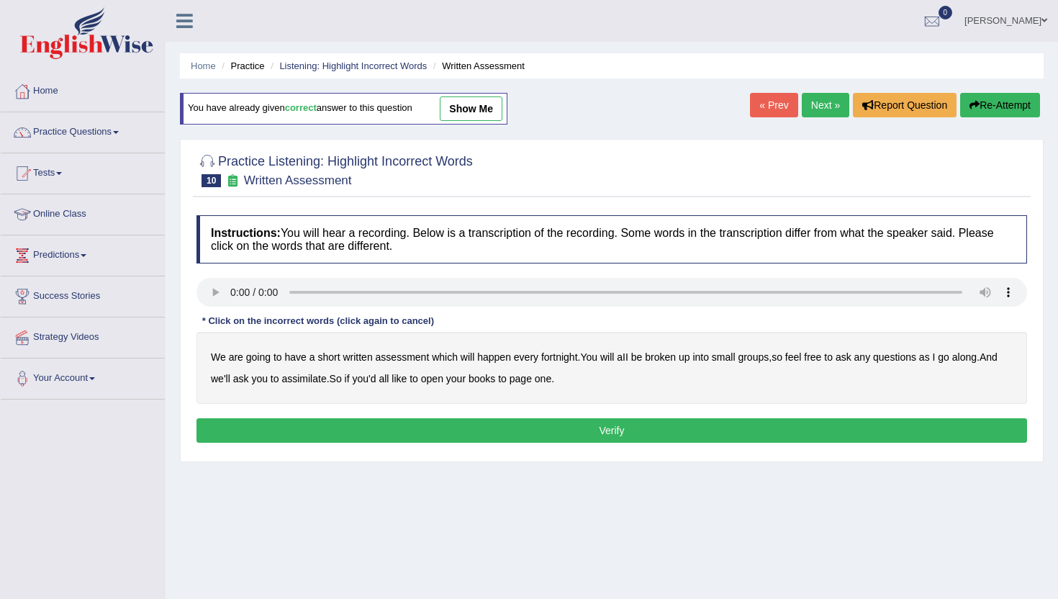
click at [768, 107] on link "« Prev" at bounding box center [774, 105] width 48 height 24
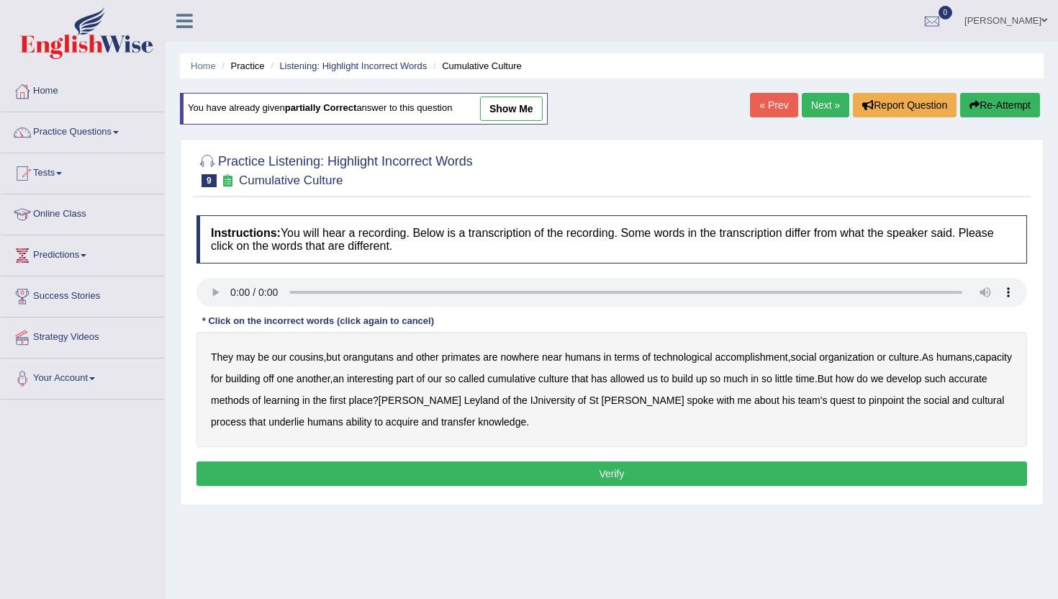
click at [752, 356] on b "accomplishment" at bounding box center [752, 357] width 73 height 12
click at [394, 375] on b "interesting" at bounding box center [370, 379] width 47 height 12
click at [949, 385] on b "accurate" at bounding box center [968, 379] width 39 height 12
click at [536, 401] on b "IJniversity" at bounding box center [553, 401] width 45 height 12
click at [972, 397] on b "cultural" at bounding box center [988, 401] width 32 height 12
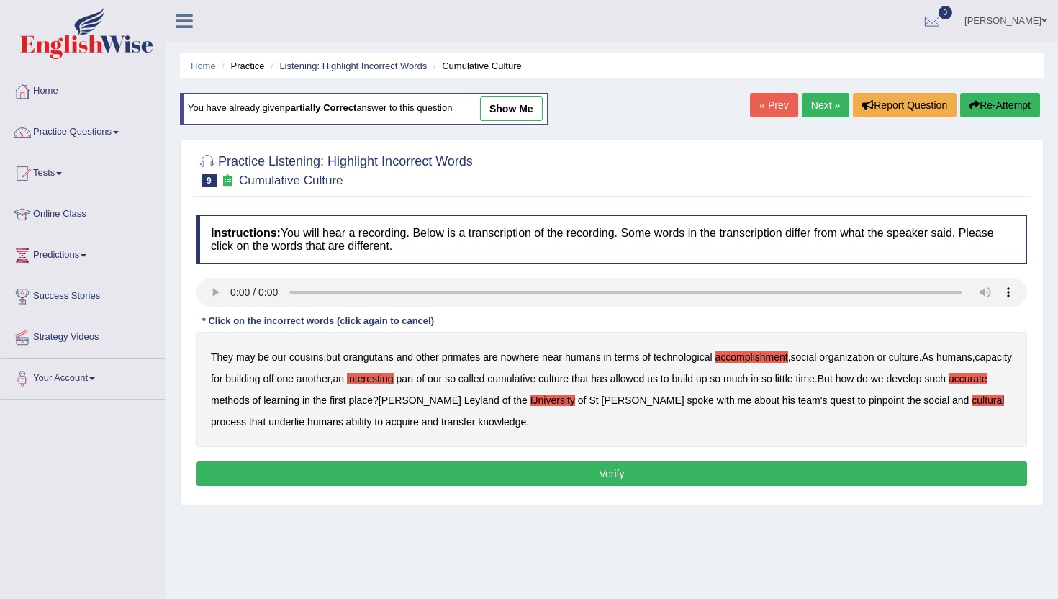
click at [441, 423] on b "transfer" at bounding box center [458, 422] width 34 height 12
click at [565, 482] on button "Verify" at bounding box center [612, 474] width 831 height 24
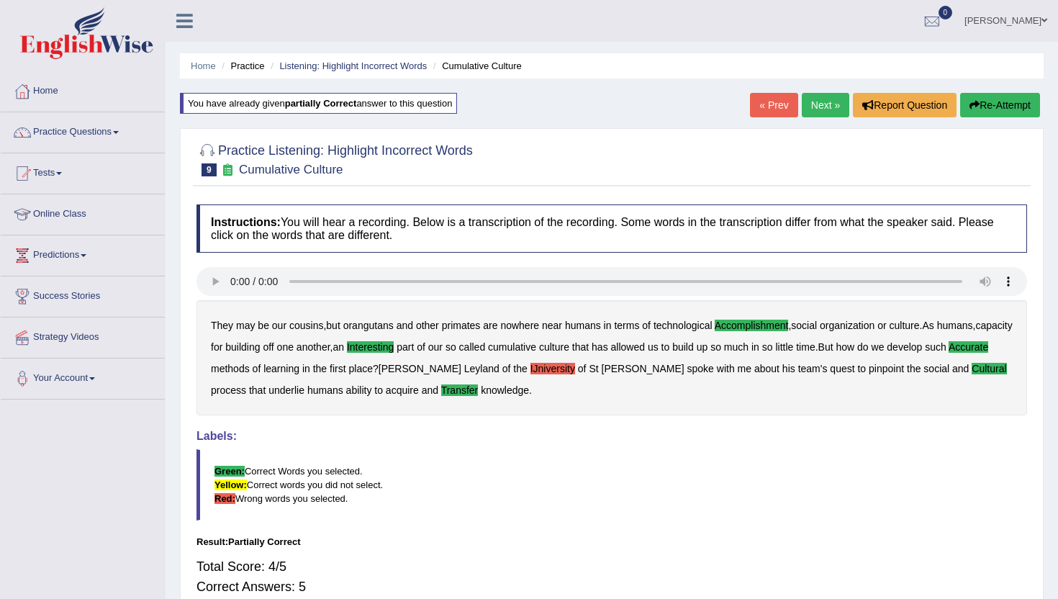
click at [761, 102] on link "« Prev" at bounding box center [774, 105] width 48 height 24
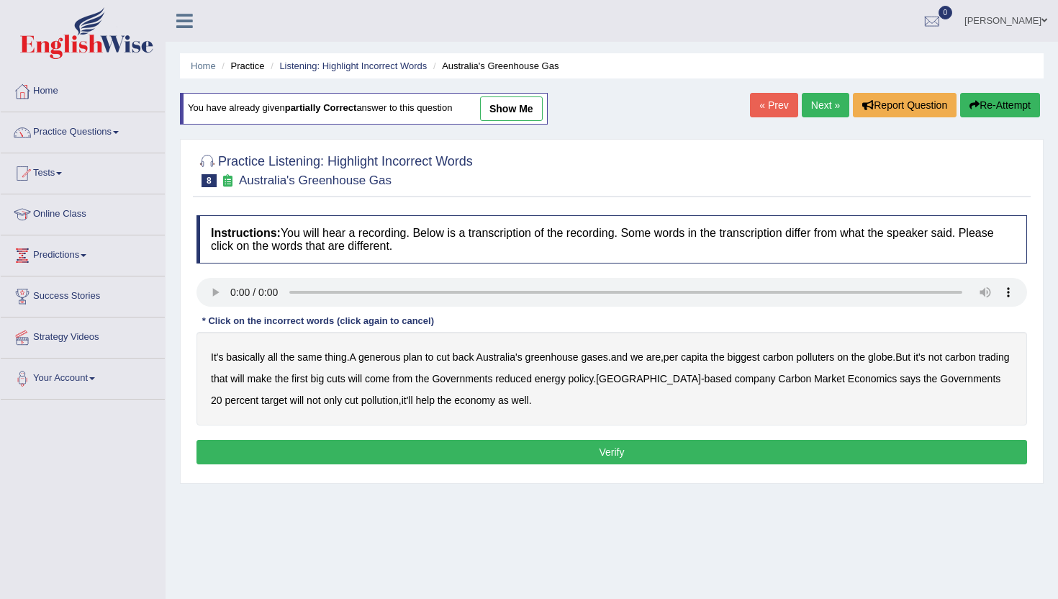
click at [382, 360] on b "generous" at bounding box center [380, 357] width 42 height 12
click at [830, 359] on b "polluters" at bounding box center [815, 357] width 38 height 12
click at [893, 357] on b "globe" at bounding box center [880, 357] width 24 height 12
click at [835, 359] on b "polluters" at bounding box center [815, 357] width 38 height 12
click at [594, 382] on b "policy" at bounding box center [581, 379] width 25 height 12
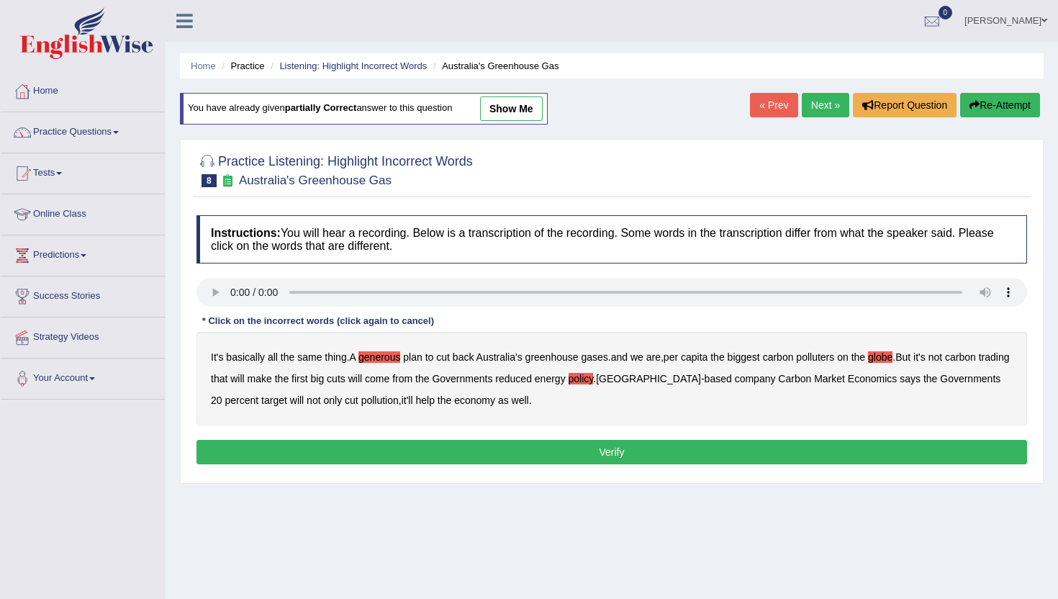
click at [498, 455] on button "Verify" at bounding box center [612, 452] width 831 height 24
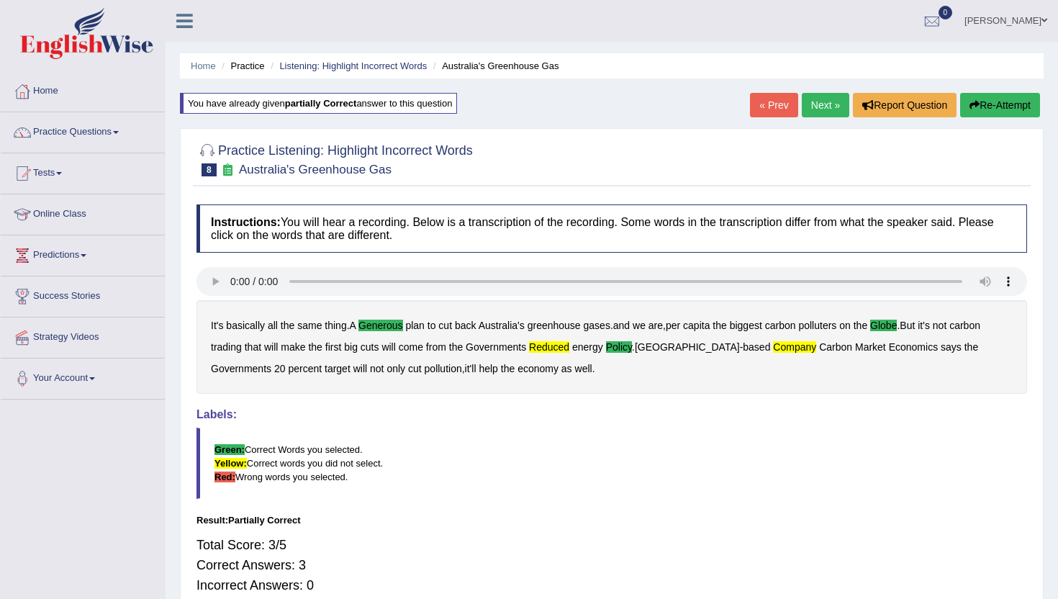
click at [1001, 101] on button "Re-Attempt" at bounding box center [1001, 105] width 80 height 24
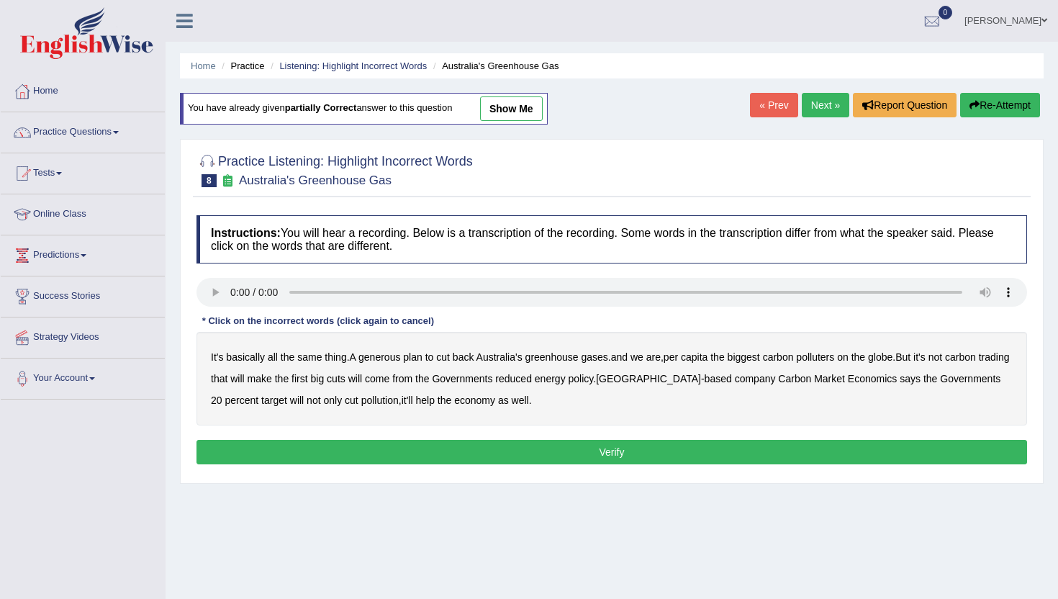
click at [390, 357] on b "generous" at bounding box center [380, 357] width 42 height 12
click at [893, 359] on b "globe" at bounding box center [880, 357] width 24 height 12
click at [493, 379] on b "Governments" at bounding box center [462, 379] width 60 height 12
click at [493, 378] on b "Governments" at bounding box center [462, 379] width 60 height 12
click at [532, 380] on b "reduced" at bounding box center [513, 379] width 37 height 12
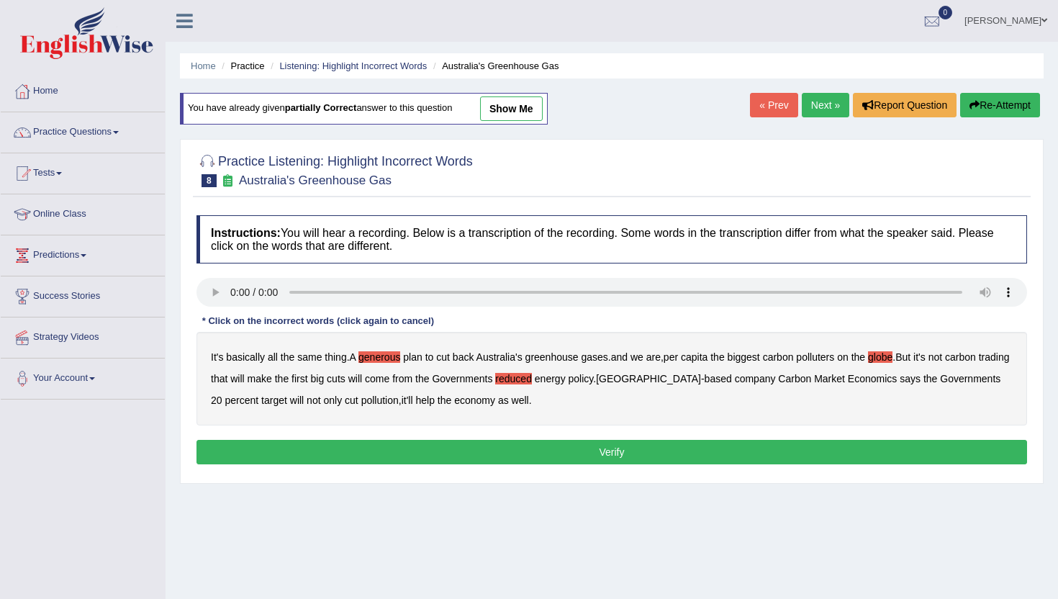
click at [754, 379] on b "company" at bounding box center [755, 379] width 41 height 12
click at [481, 451] on button "Verify" at bounding box center [612, 452] width 831 height 24
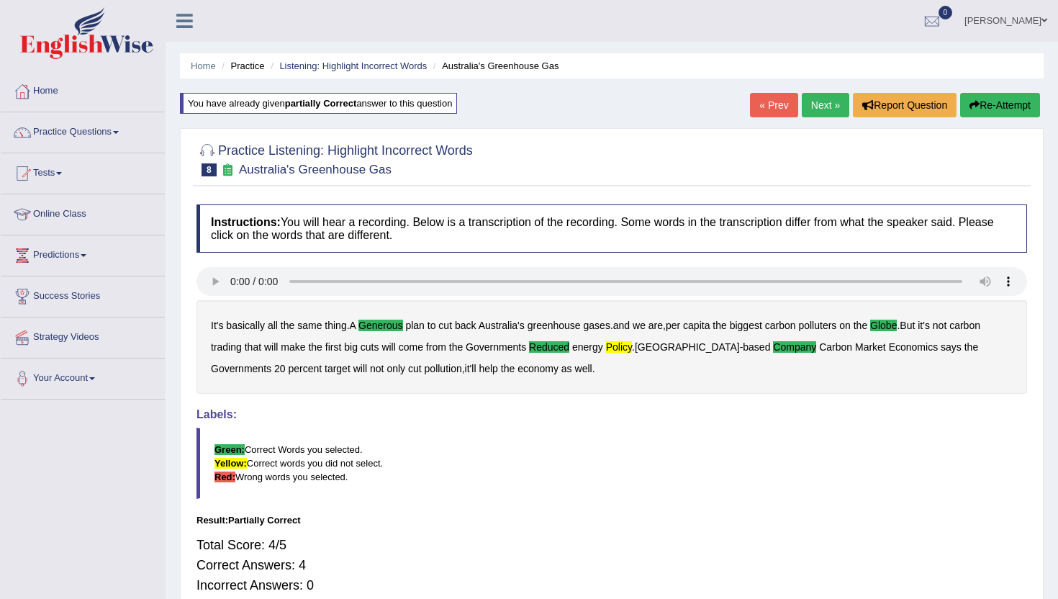
click at [769, 107] on link "« Prev" at bounding box center [774, 105] width 48 height 24
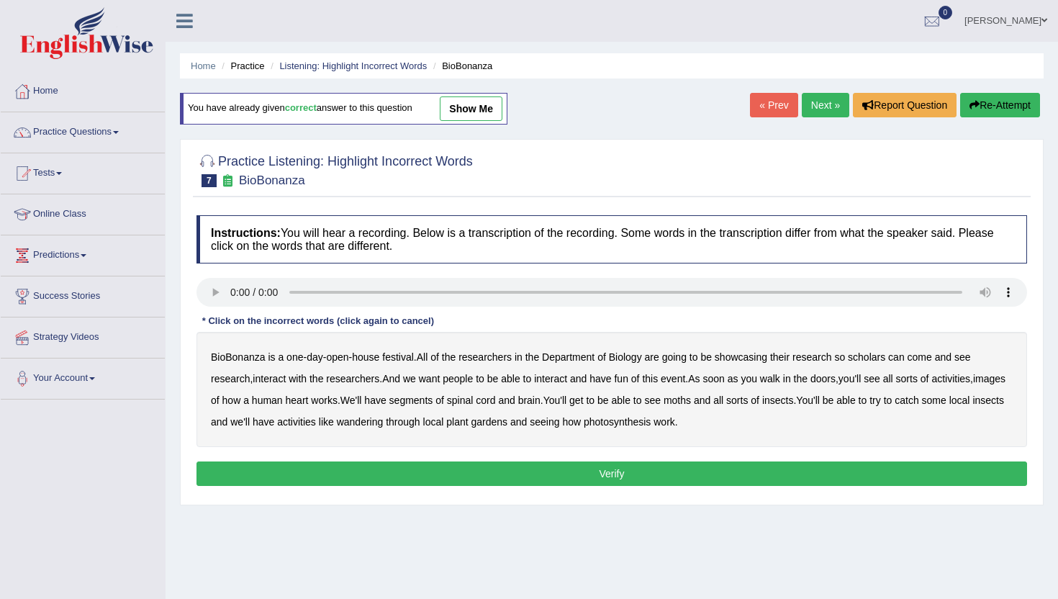
click at [876, 359] on b "scholars" at bounding box center [866, 357] width 37 height 12
click at [974, 385] on b "images" at bounding box center [990, 379] width 32 height 12
click at [433, 397] on b "segments" at bounding box center [412, 401] width 44 height 12
click at [691, 398] on b "moths" at bounding box center [677, 401] width 27 height 12
click at [384, 421] on b "wandering" at bounding box center [360, 422] width 47 height 12
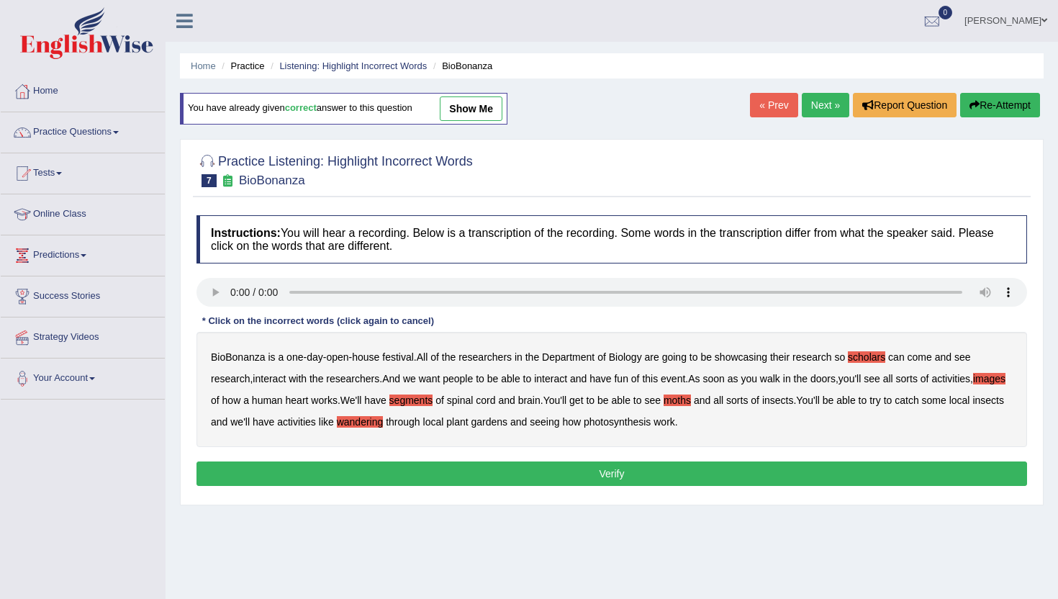
click at [693, 483] on button "Verify" at bounding box center [612, 474] width 831 height 24
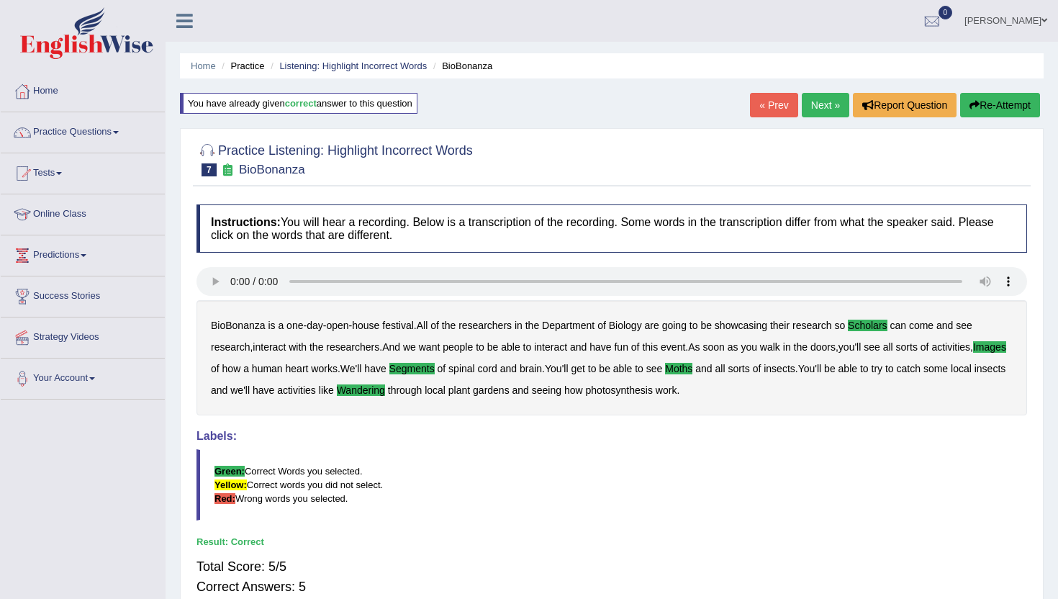
click at [768, 102] on link "« Prev" at bounding box center [774, 105] width 48 height 24
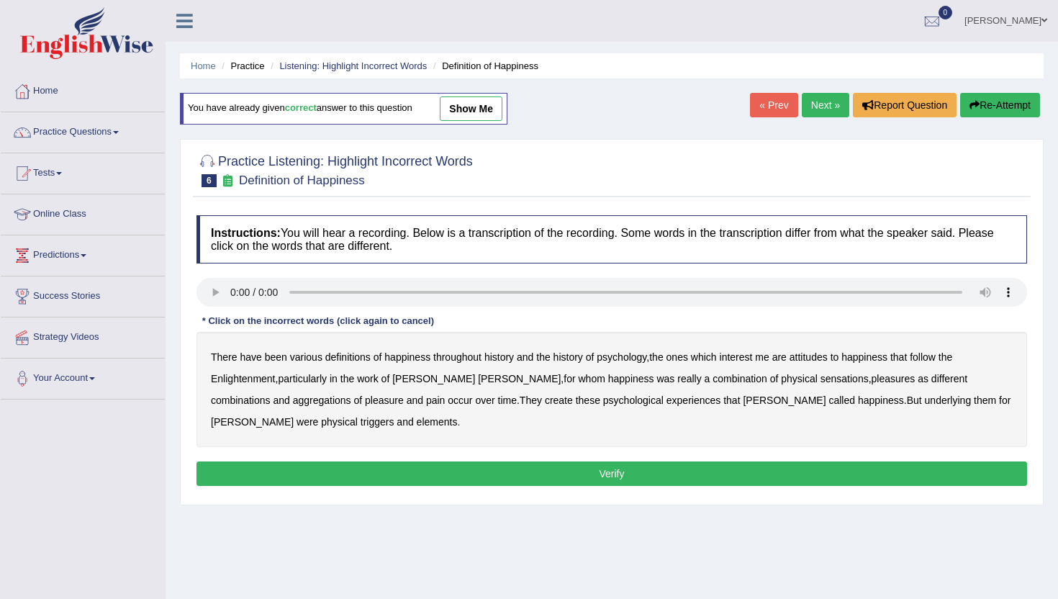
click at [639, 359] on b "psychology" at bounding box center [622, 357] width 50 height 12
click at [813, 357] on b "attitudes" at bounding box center [809, 357] width 38 height 12
click at [420, 376] on b "Jeremy" at bounding box center [433, 379] width 83 height 12
click at [821, 382] on b "sensations" at bounding box center [845, 379] width 48 height 12
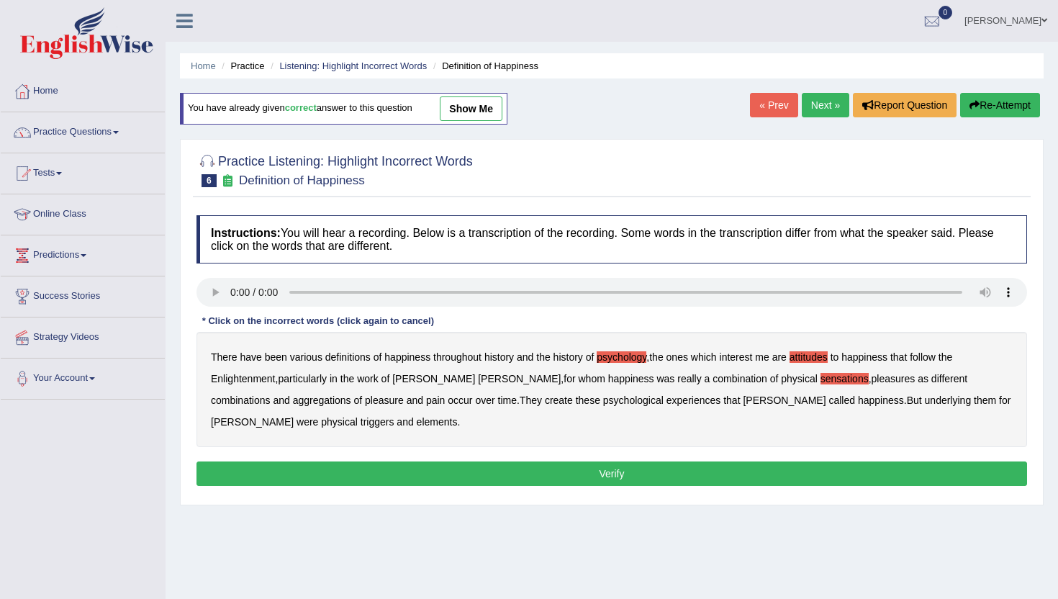
click at [545, 402] on b "create" at bounding box center [559, 401] width 28 height 12
click at [417, 420] on b "elements" at bounding box center [437, 422] width 41 height 12
click at [315, 471] on button "Verify" at bounding box center [612, 474] width 831 height 24
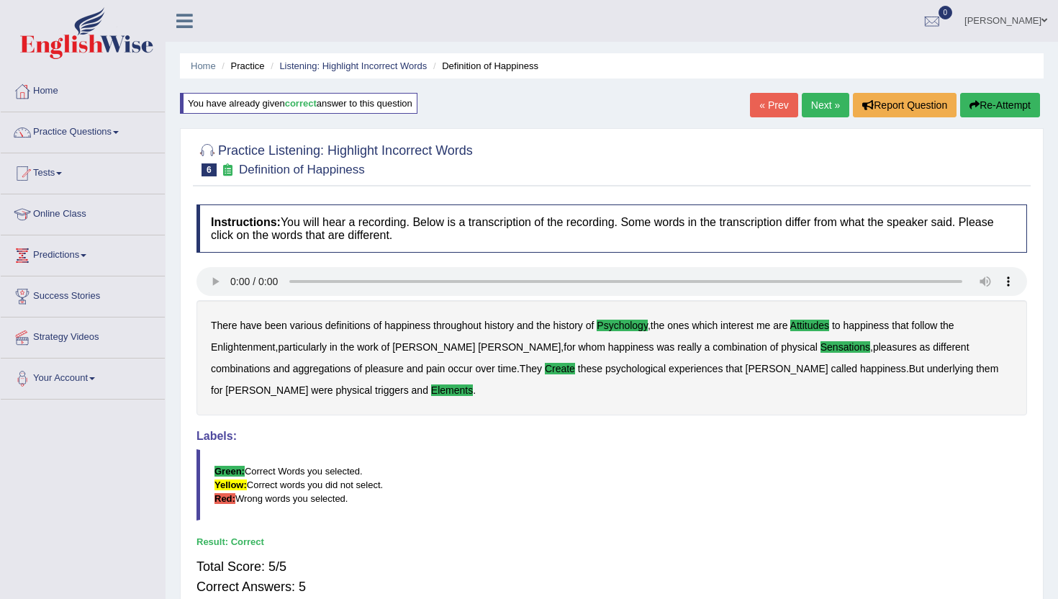
click at [763, 108] on link "« Prev" at bounding box center [774, 105] width 48 height 24
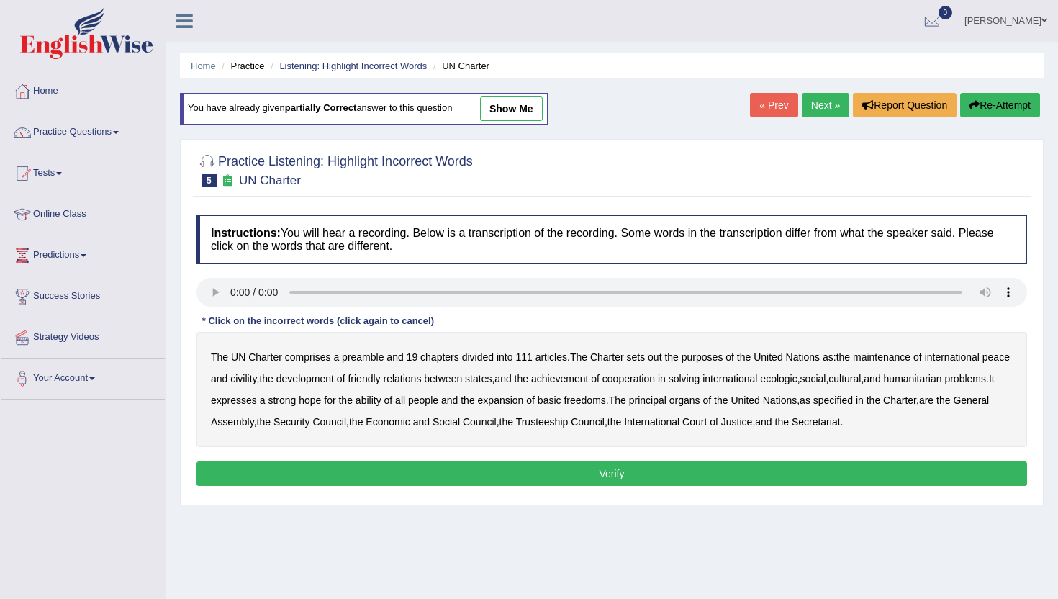
click at [667, 356] on div "The UN Charter comprises a preamble and 19 chapters divided into 111 articles .…" at bounding box center [612, 389] width 831 height 115
click at [660, 356] on b "out" at bounding box center [655, 357] width 14 height 12
click at [256, 381] on b "civility" at bounding box center [243, 379] width 26 height 12
click at [797, 379] on b "ecologic" at bounding box center [778, 379] width 37 height 12
click at [382, 403] on b "ability" at bounding box center [369, 401] width 26 height 12
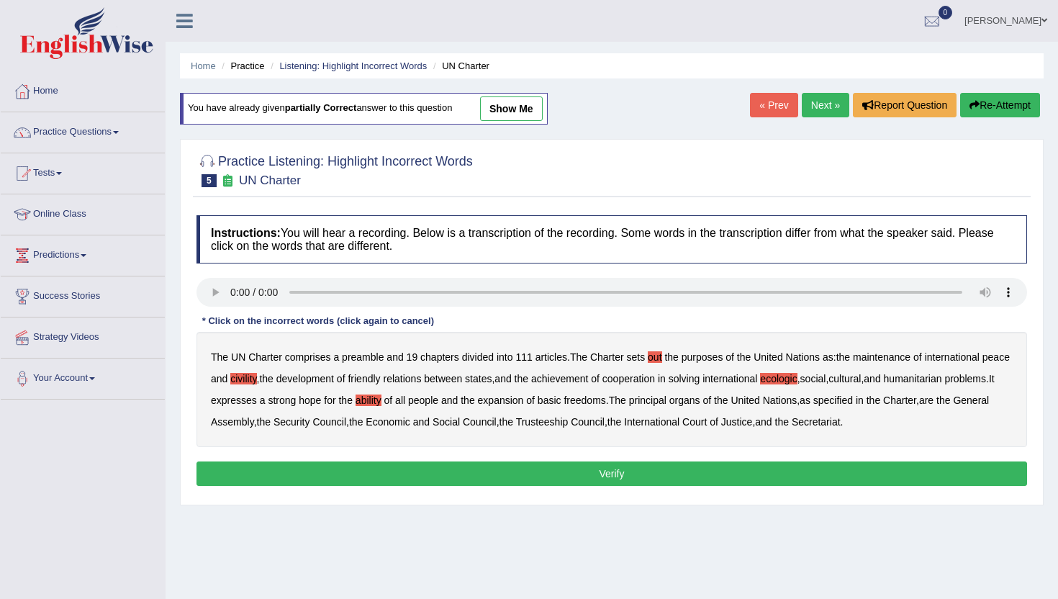
click at [831, 474] on button "Verify" at bounding box center [612, 474] width 831 height 24
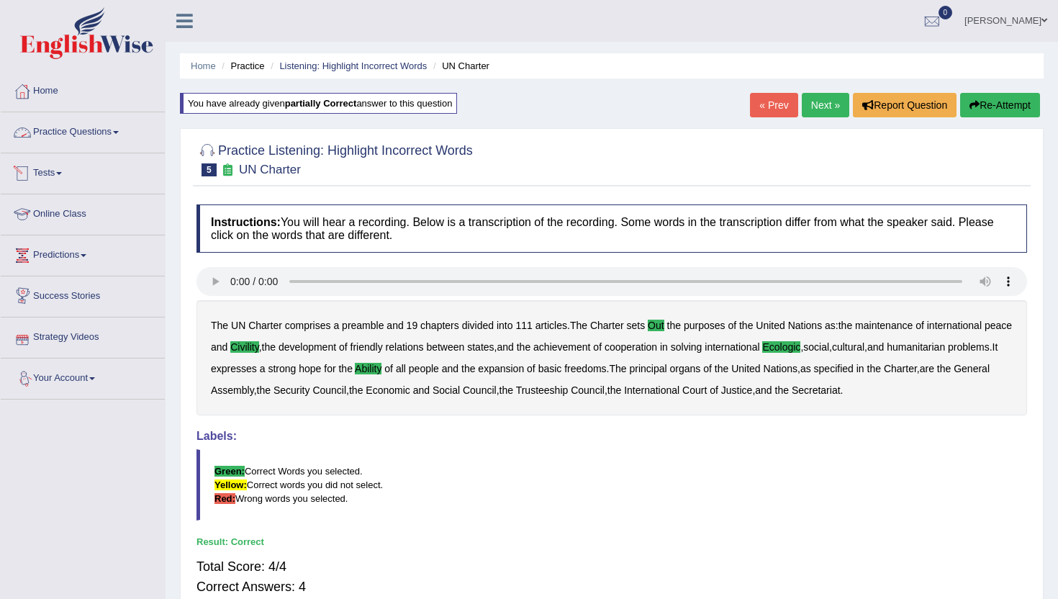
click at [76, 123] on link "Practice Questions" at bounding box center [83, 130] width 164 height 36
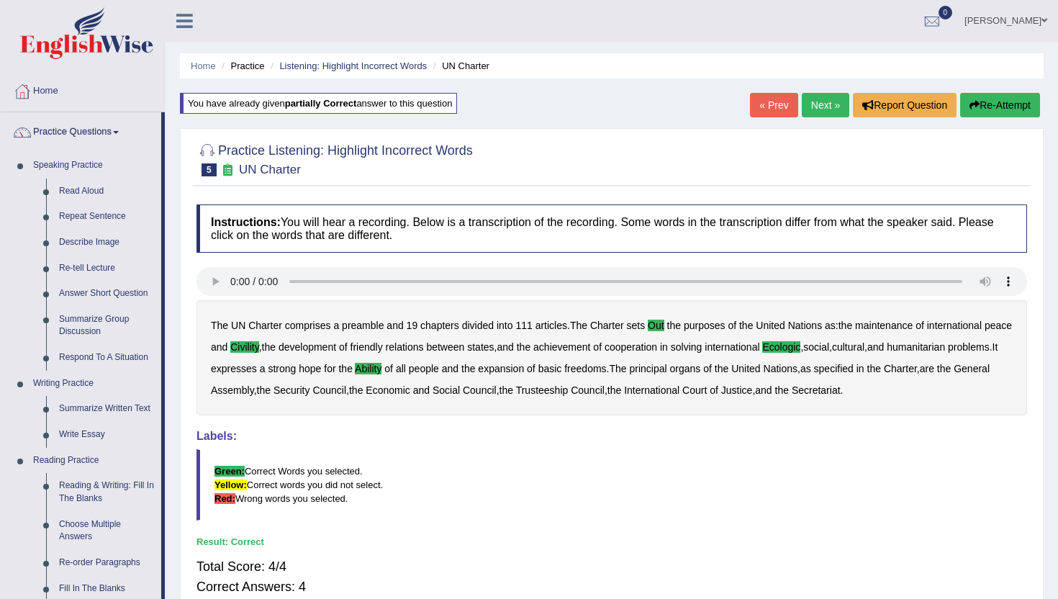
click at [169, 595] on div "Home Practice Listening: Highlight Incorrect Words UN Charter You have already …" at bounding box center [612, 360] width 893 height 720
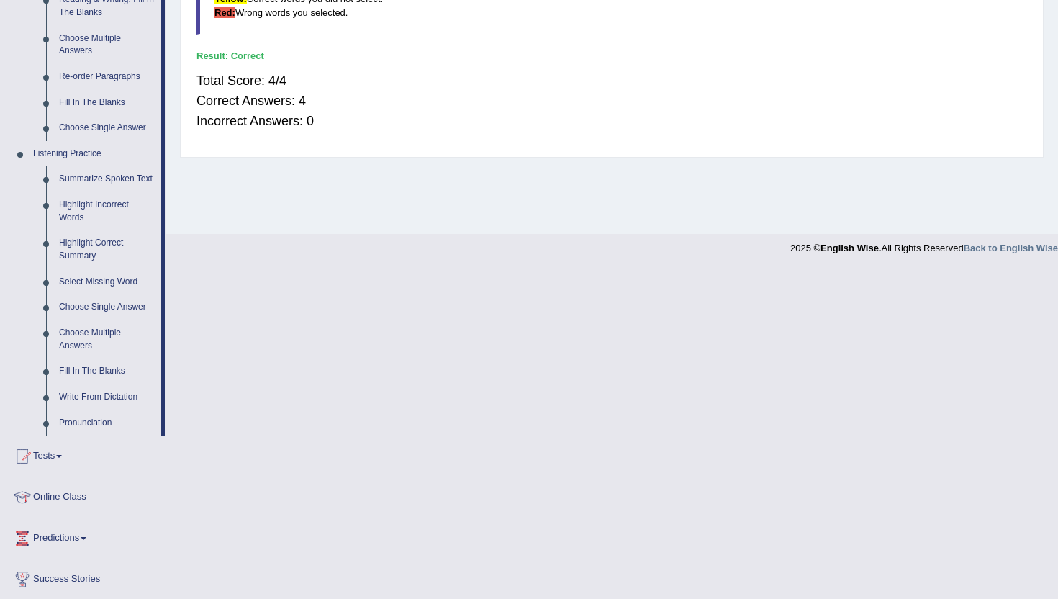
scroll to position [490, 0]
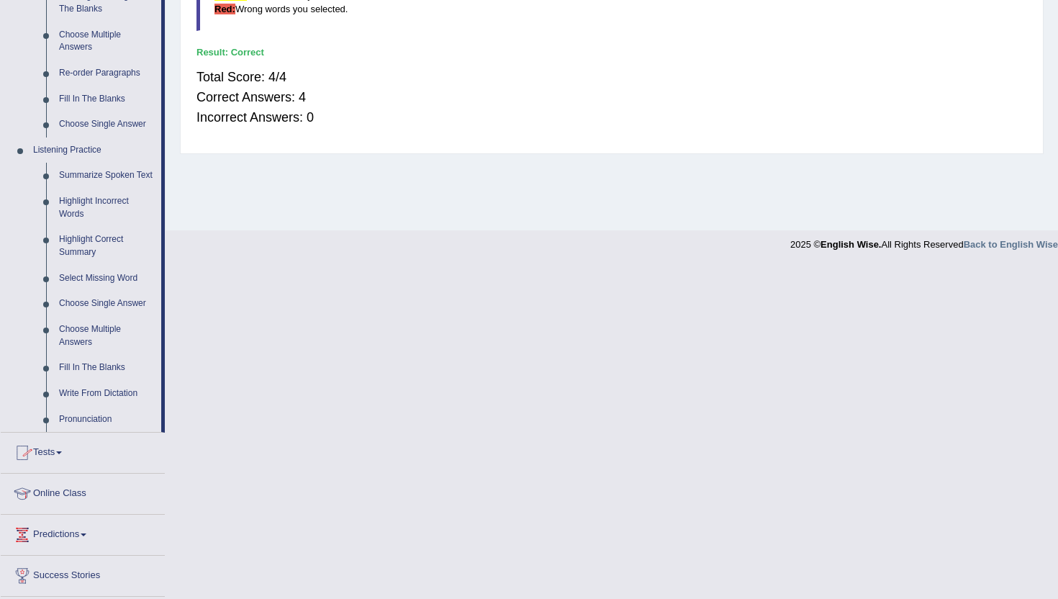
click at [86, 381] on link "Fill In The Blanks" at bounding box center [107, 368] width 109 height 26
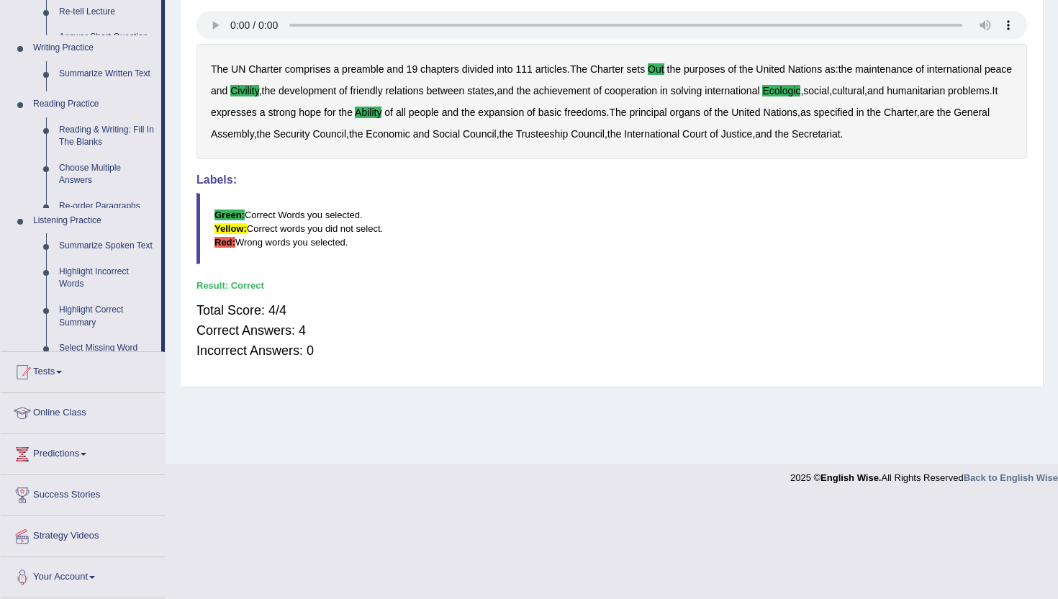
scroll to position [157, 0]
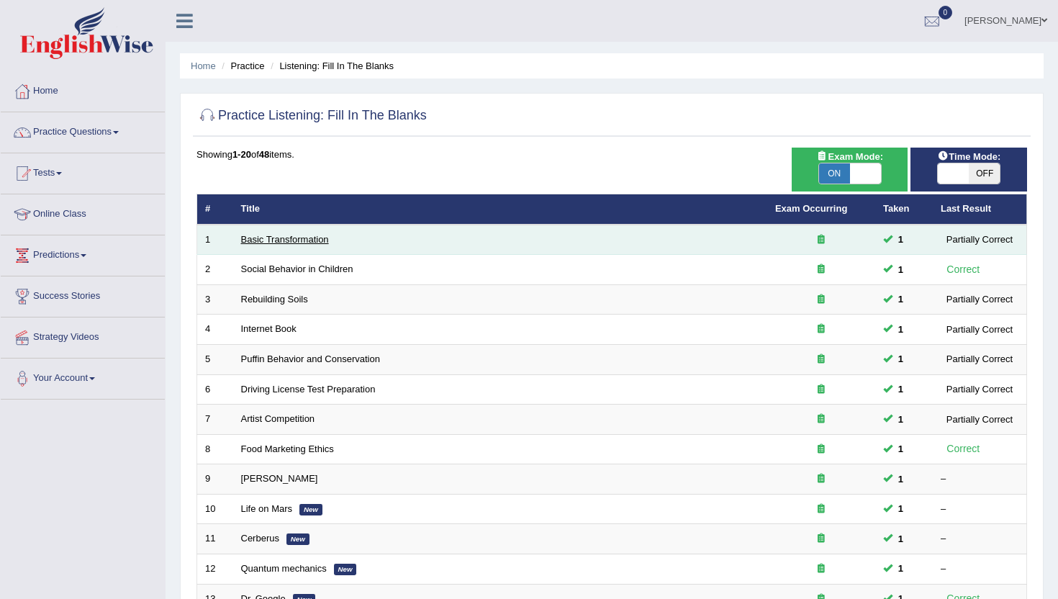
click at [287, 235] on link "Basic Transformation" at bounding box center [285, 239] width 88 height 11
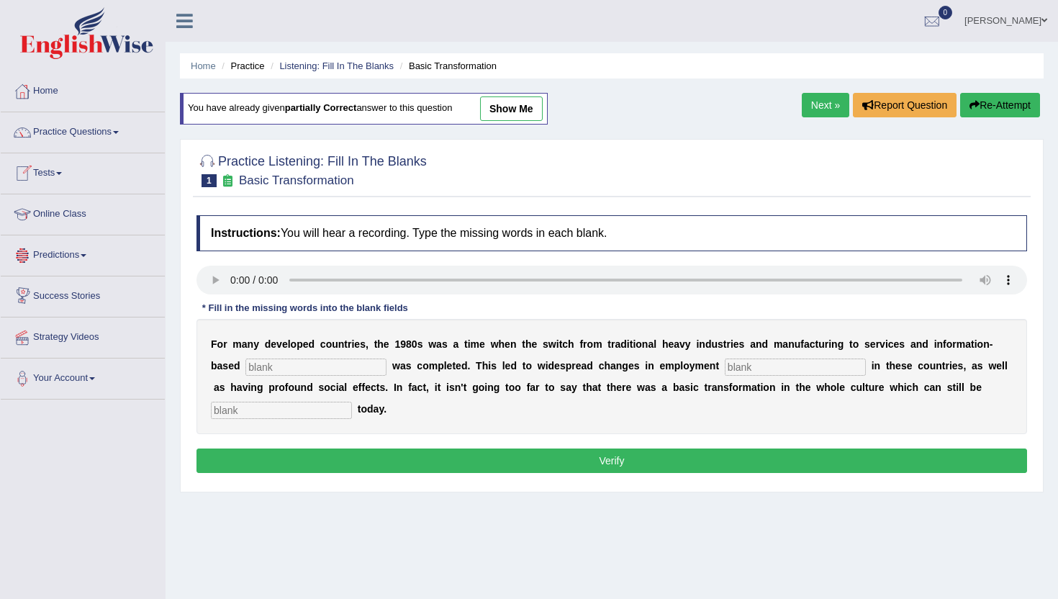
click at [264, 372] on input "text" at bounding box center [316, 367] width 141 height 17
type input "interprice"
click at [725, 365] on input "text" at bounding box center [795, 367] width 141 height 17
type input "pattern"
click at [233, 410] on input "text" at bounding box center [281, 410] width 141 height 17
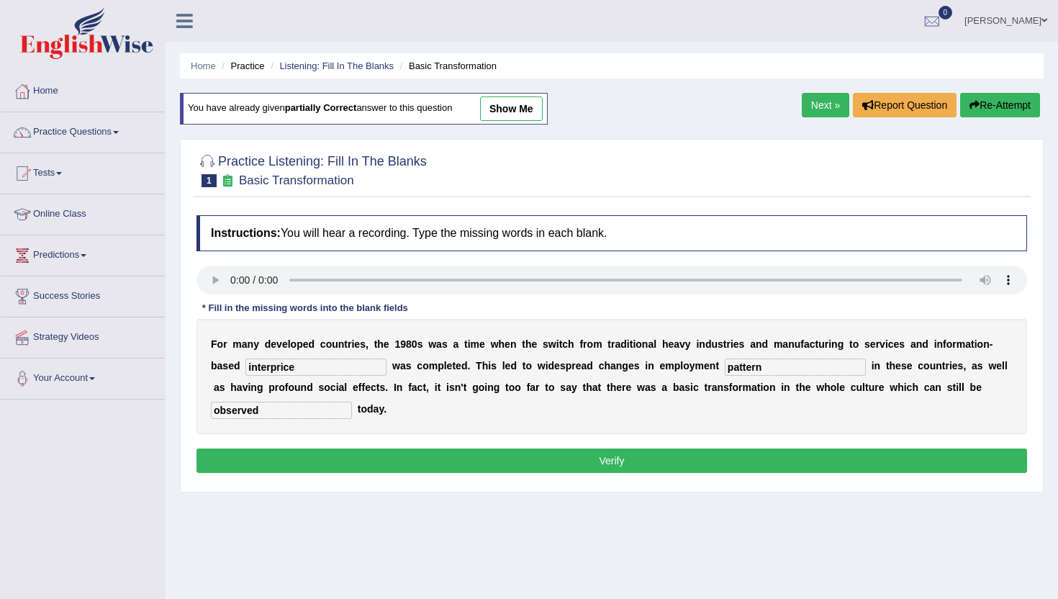
type input "observed"
click at [590, 463] on button "Verify" at bounding box center [612, 461] width 831 height 24
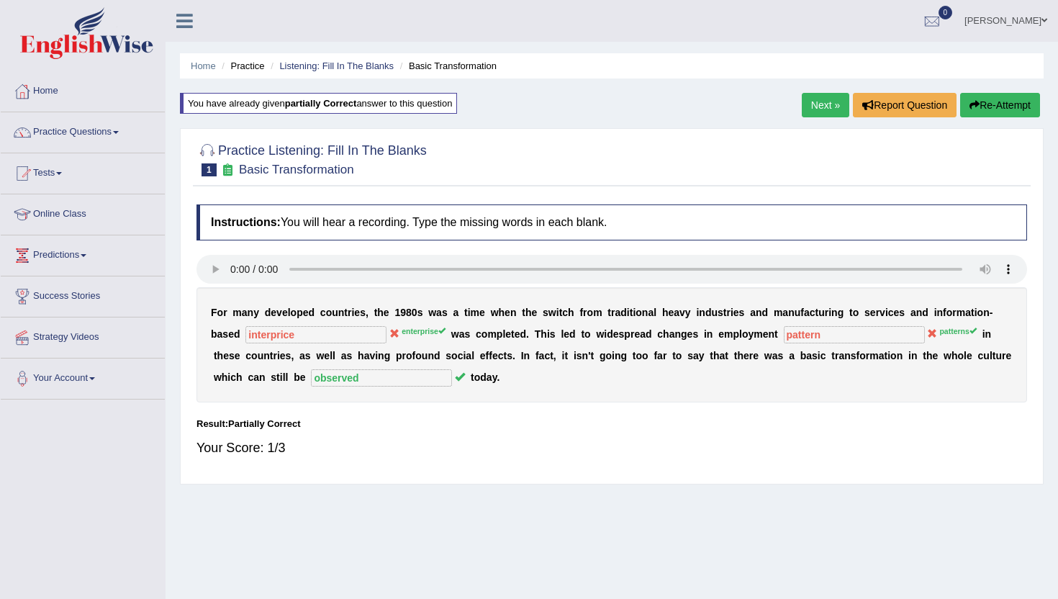
click at [821, 114] on link "Next »" at bounding box center [826, 105] width 48 height 24
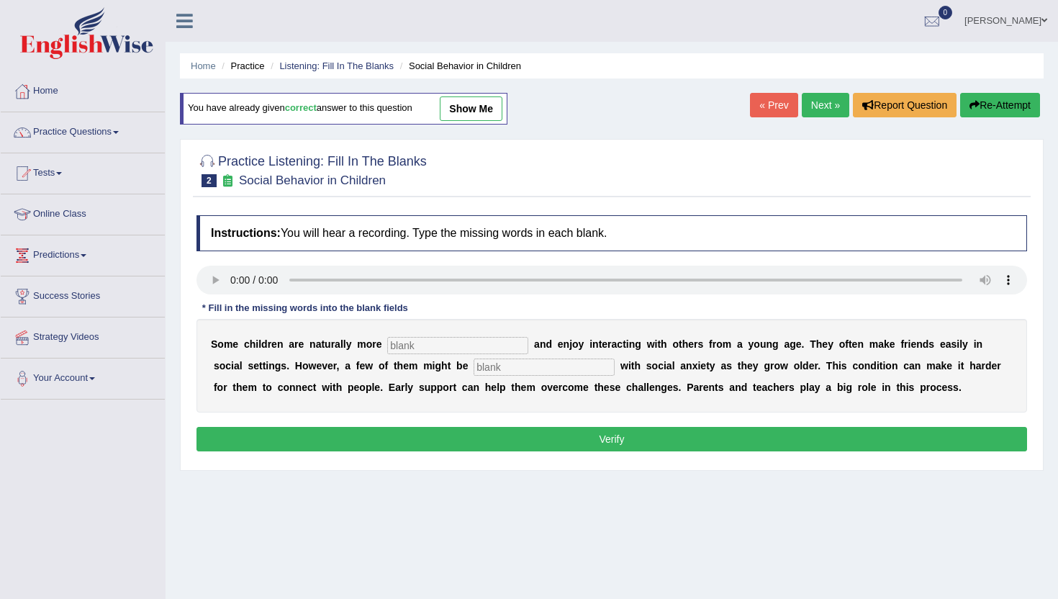
click at [474, 375] on input "text" at bounding box center [544, 367] width 141 height 17
type input "diagnosed"
click at [396, 345] on input "text" at bounding box center [457, 345] width 141 height 17
type input "sociable"
click at [392, 441] on button "Verify" at bounding box center [612, 439] width 831 height 24
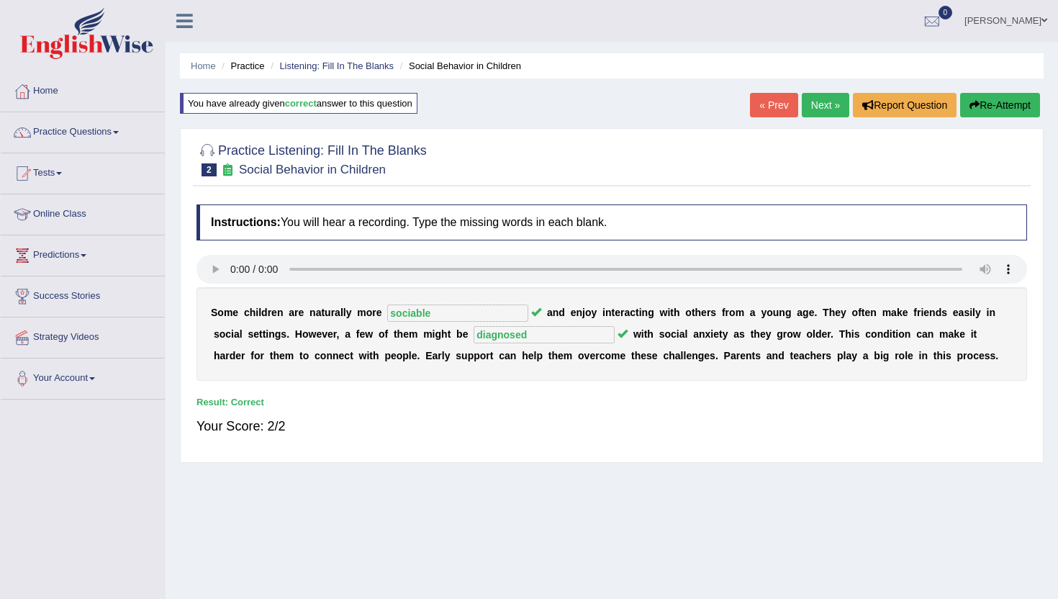
click at [819, 102] on link "Next »" at bounding box center [826, 105] width 48 height 24
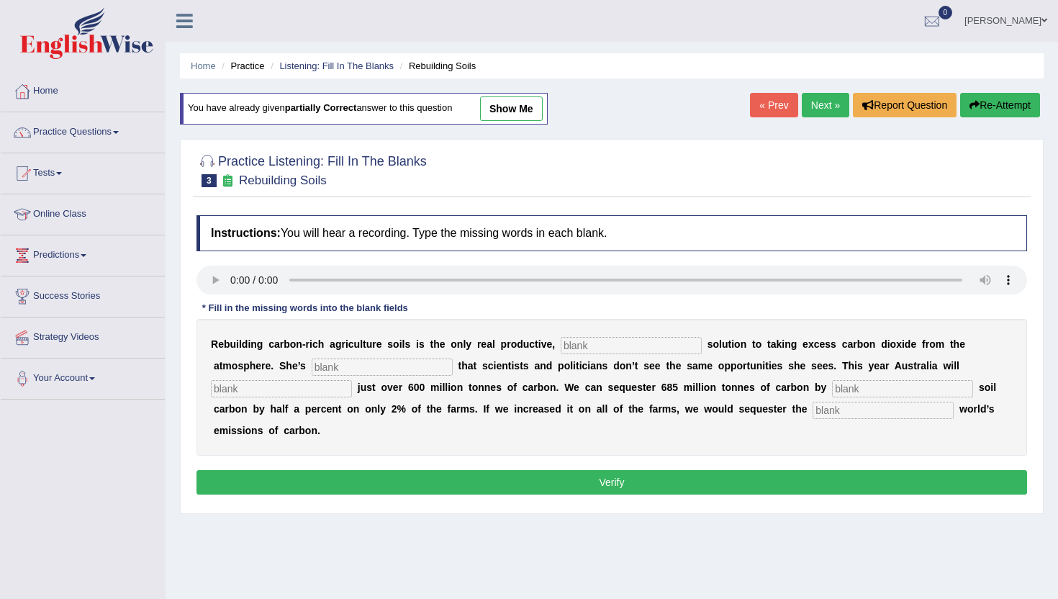
click at [813, 413] on input "text" at bounding box center [883, 410] width 141 height 17
type input "whole"
click at [588, 348] on input "text" at bounding box center [631, 345] width 141 height 17
type input "permanent"
click at [312, 363] on input "text" at bounding box center [382, 367] width 141 height 17
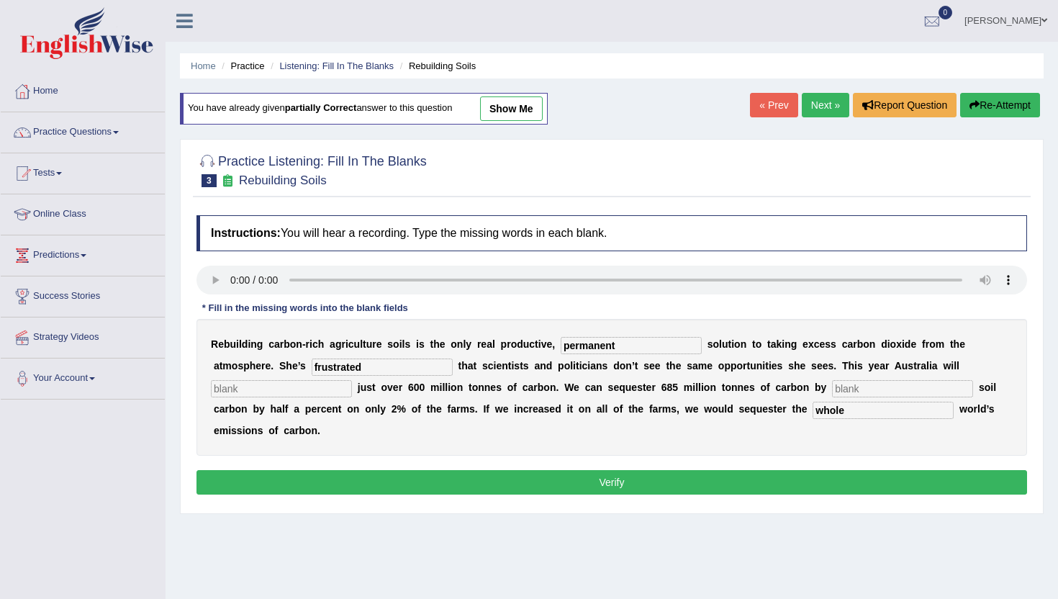
type input "frustrated"
click at [832, 393] on input "text" at bounding box center [902, 388] width 141 height 17
click at [352, 380] on input "text" at bounding box center [281, 388] width 141 height 17
type input "addmit"
click at [832, 391] on input "text" at bounding box center [902, 388] width 141 height 17
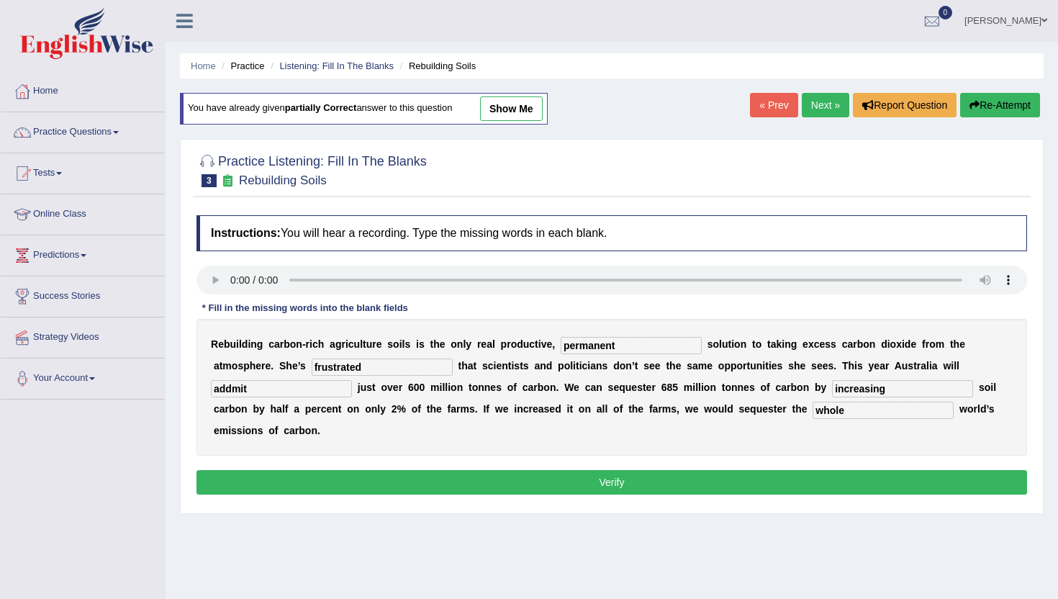
type input "increasing"
click at [589, 470] on button "Verify" at bounding box center [612, 482] width 831 height 24
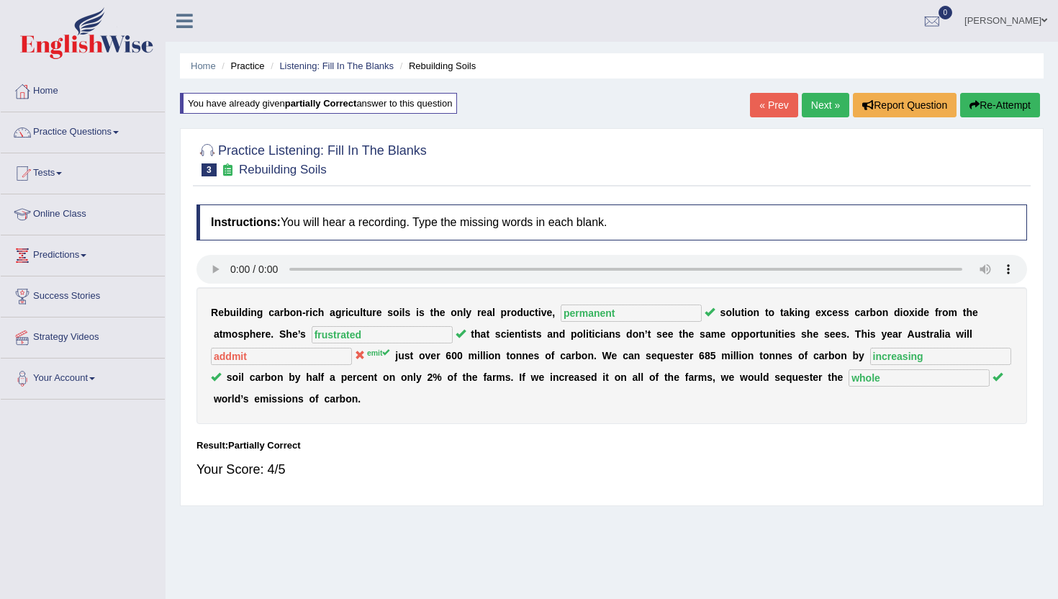
click at [817, 97] on link "Next »" at bounding box center [826, 105] width 48 height 24
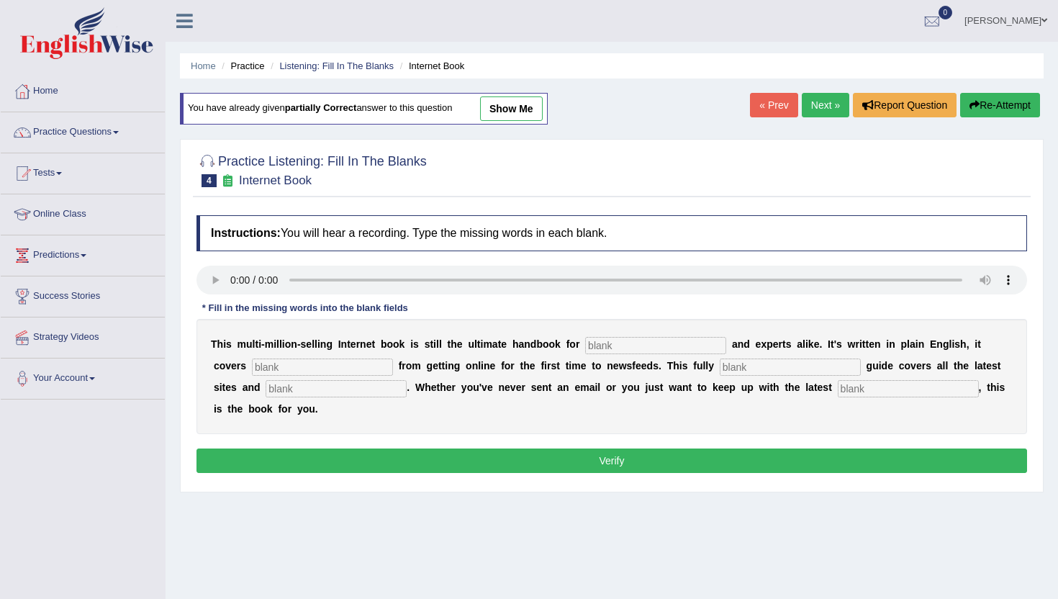
click at [590, 345] on input "text" at bounding box center [655, 345] width 141 height 17
type input "novals"
click at [252, 370] on input "text" at bounding box center [322, 367] width 141 height 17
click at [278, 367] on input "everthing" at bounding box center [322, 367] width 141 height 17
type input "everthing"
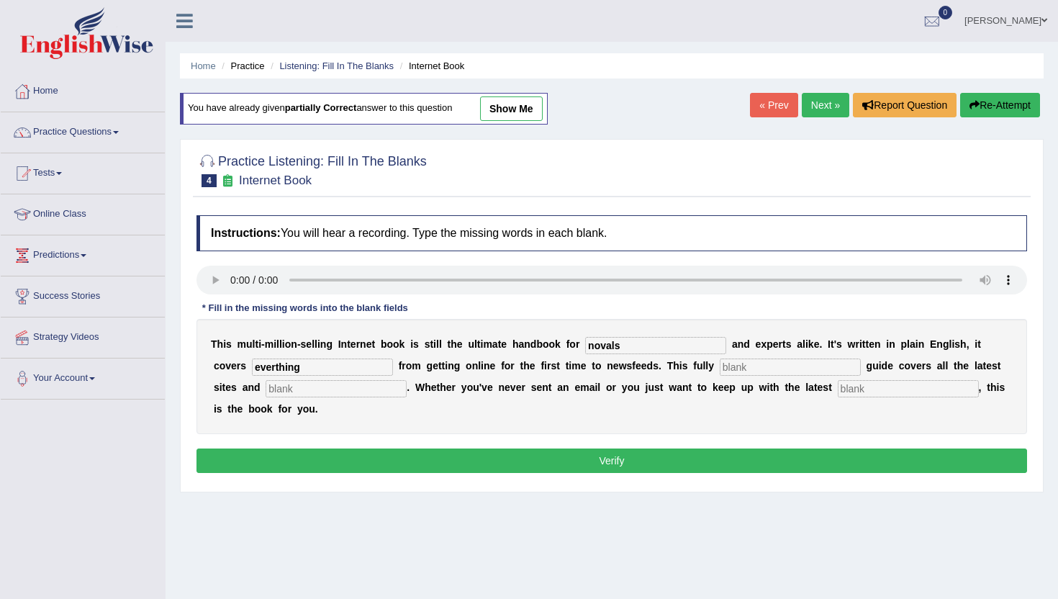
click at [720, 371] on input "text" at bounding box center [790, 367] width 141 height 17
type input "revised"
click at [266, 391] on input "text" at bounding box center [336, 388] width 141 height 17
type input "crazes"
click at [838, 392] on input "text" at bounding box center [908, 388] width 141 height 17
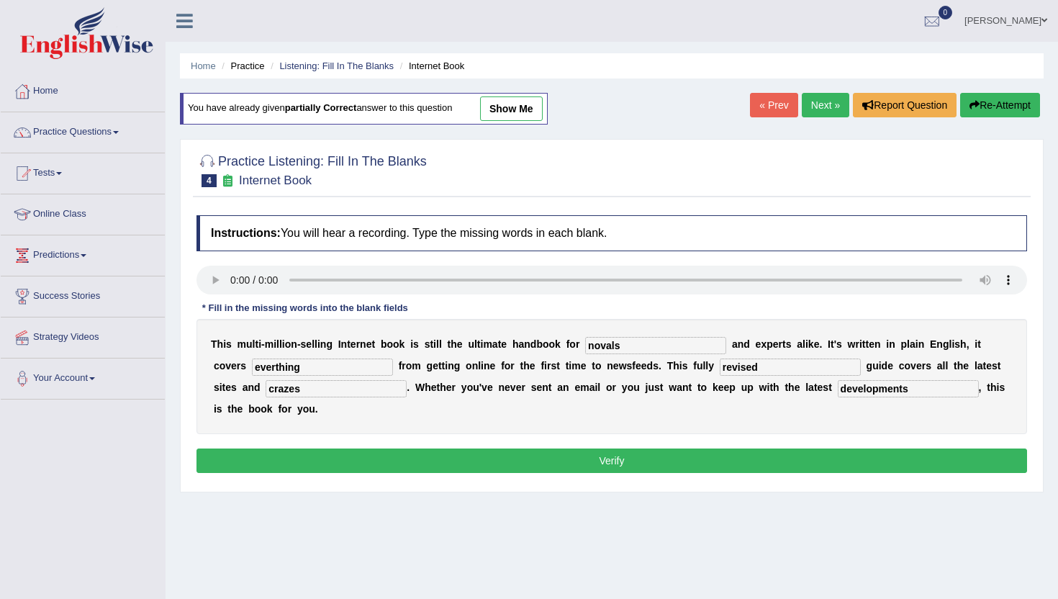
type input "developments"
click at [757, 458] on button "Verify" at bounding box center [612, 461] width 831 height 24
